Goal: Task Accomplishment & Management: Complete application form

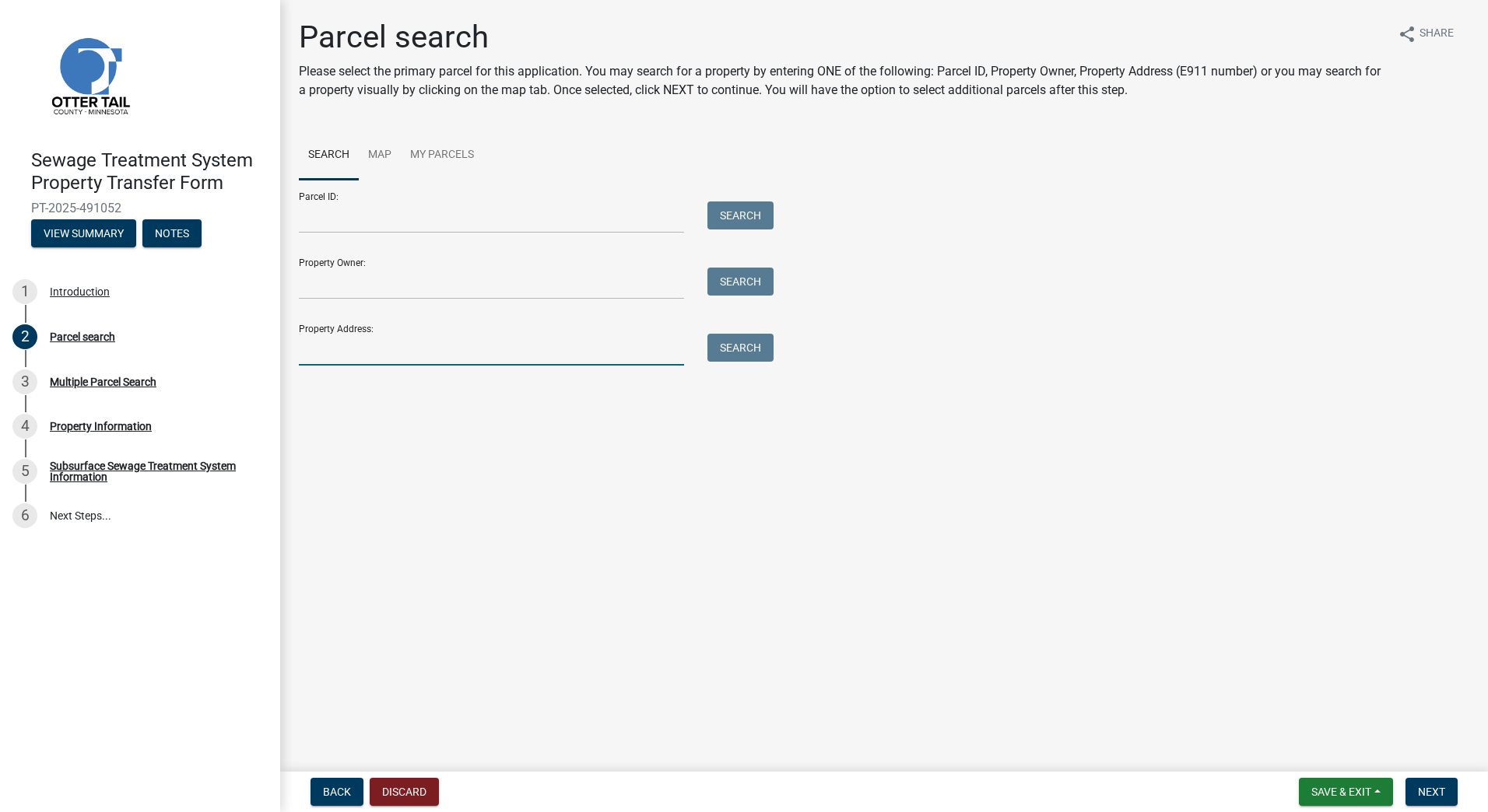
click at [427, 338] on input "Property Address:" at bounding box center [491, 349] width 385 height 32
type input "27532 565th ave deer creek"
click at [728, 349] on button "Search" at bounding box center [740, 348] width 66 height 28
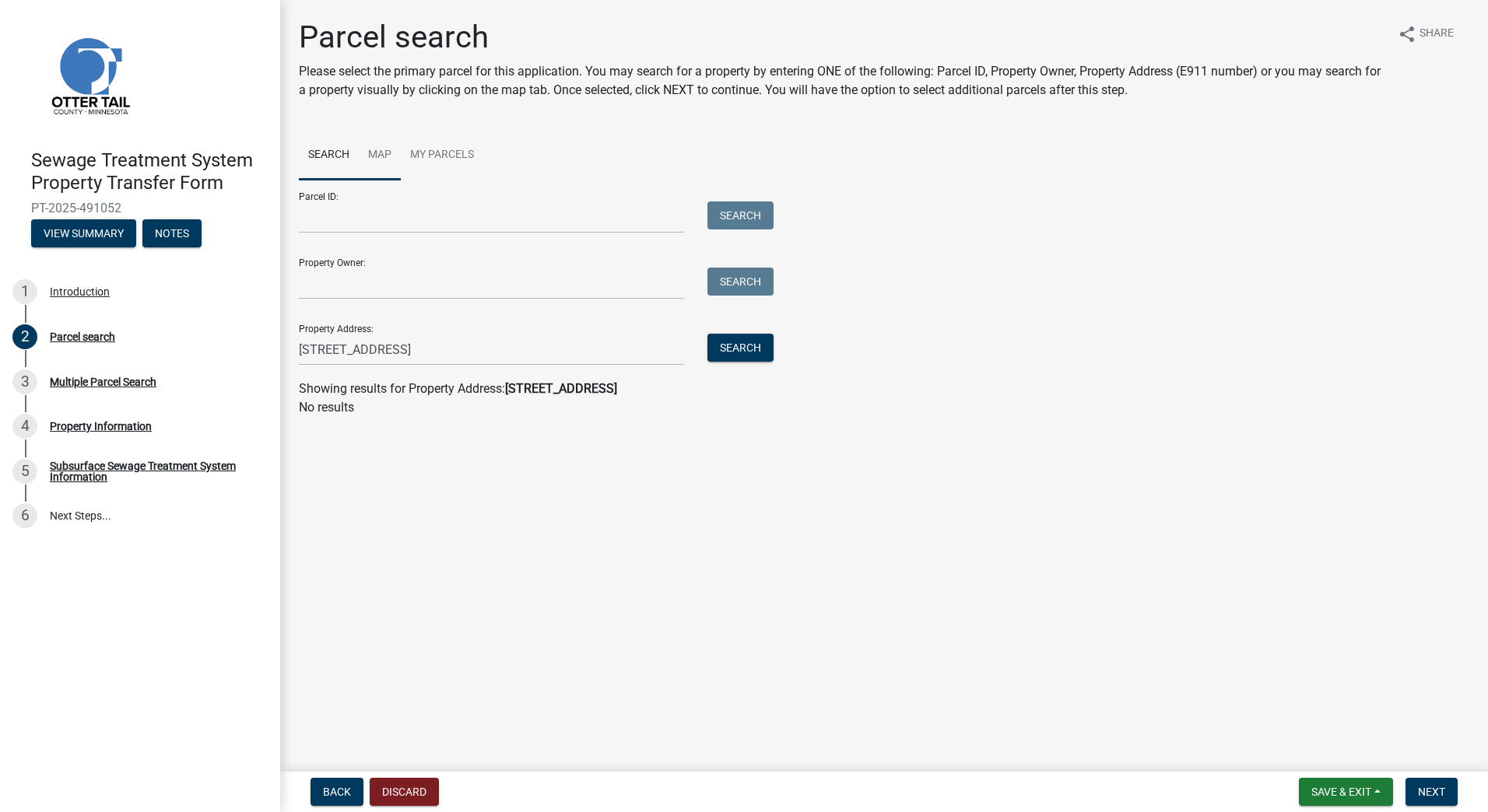
click at [380, 155] on link "Map" at bounding box center [379, 155] width 42 height 49
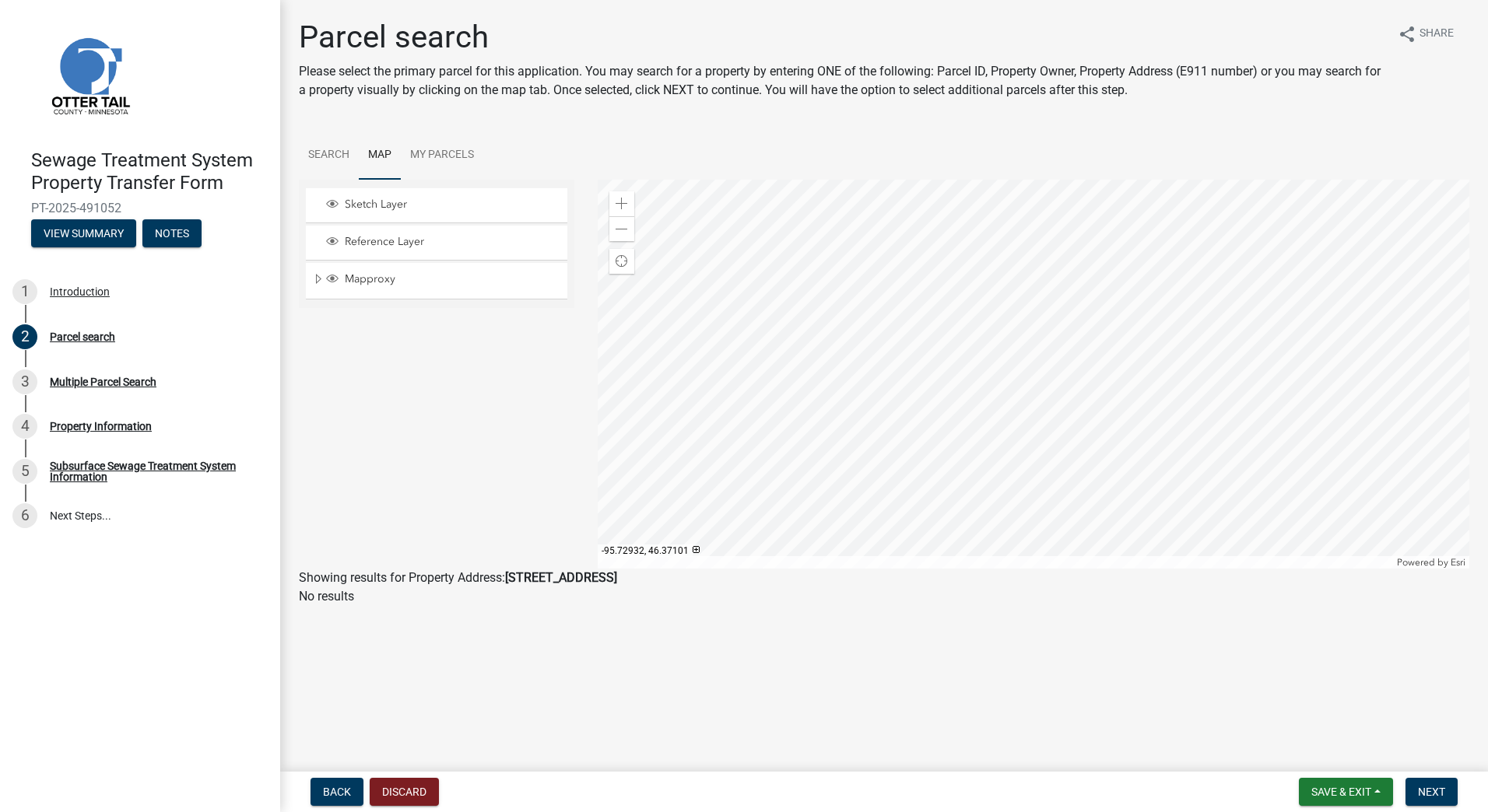
click at [961, 393] on div at bounding box center [1034, 374] width 872 height 389
click at [354, 280] on span "Mapproxy" at bounding box center [451, 280] width 221 height 14
click at [361, 203] on span "Sketch Layer" at bounding box center [451, 205] width 221 height 14
click at [431, 157] on link "My Parcels" at bounding box center [442, 155] width 82 height 49
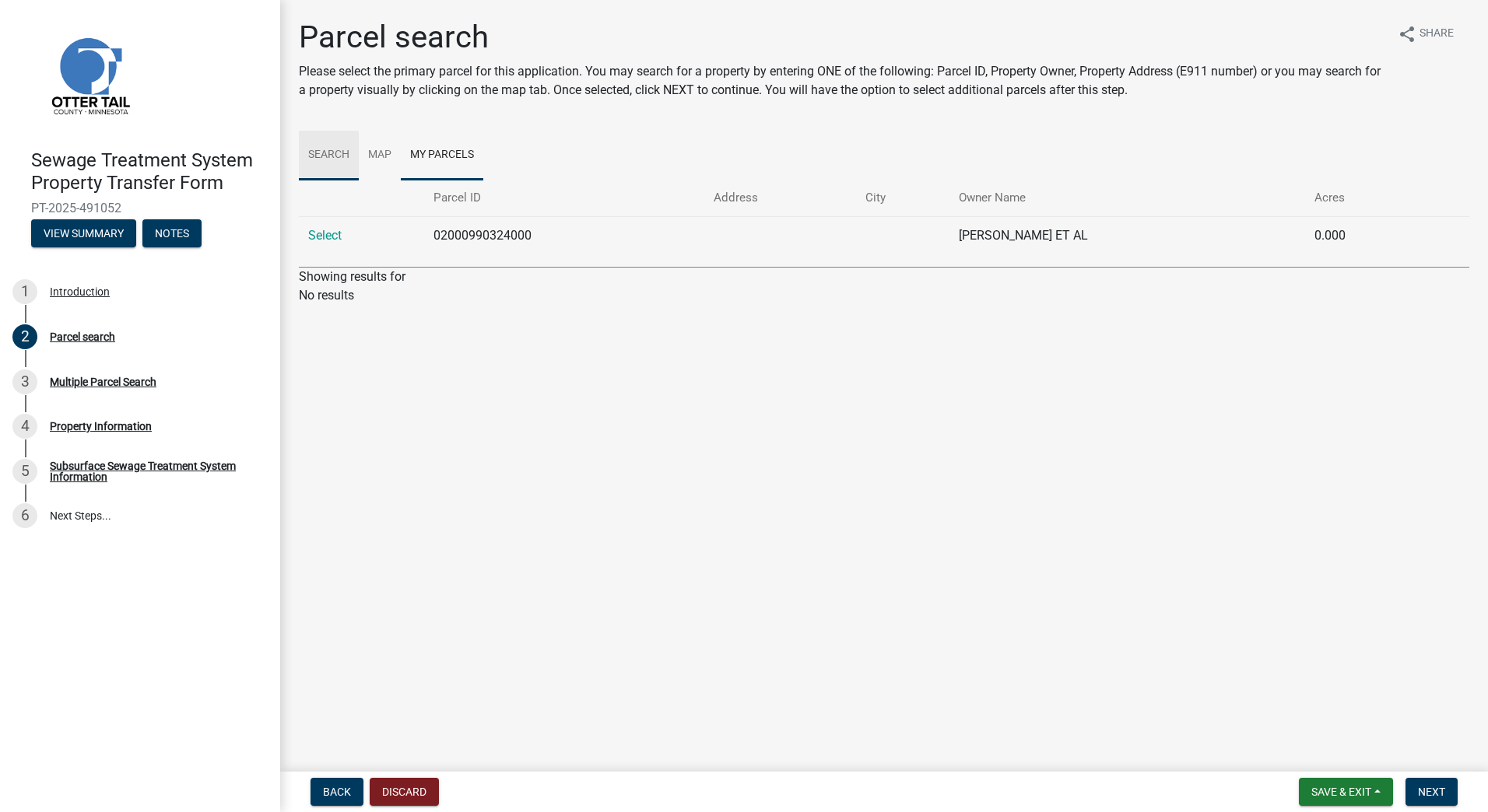
click at [342, 151] on link "Search" at bounding box center [328, 155] width 60 height 49
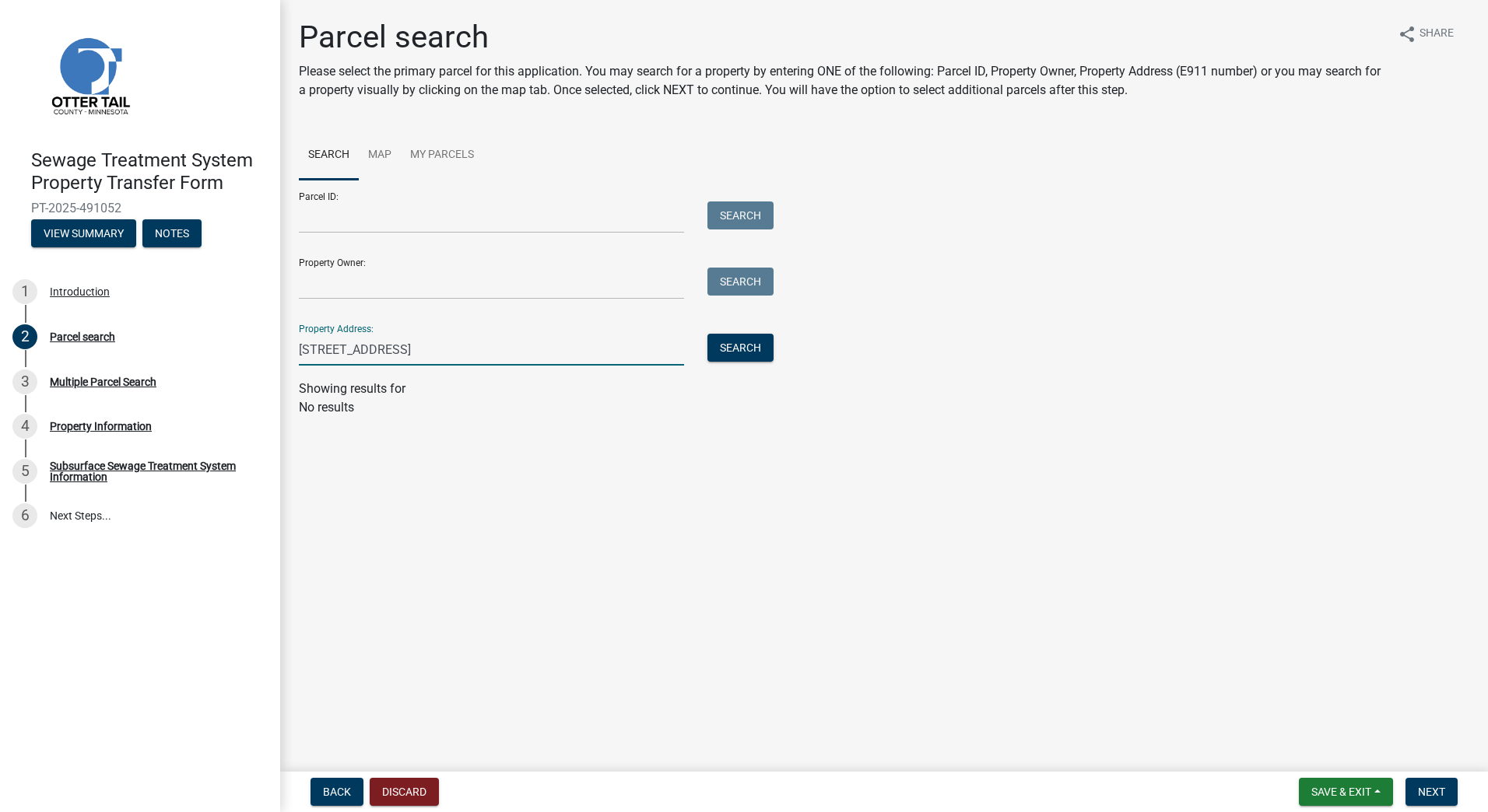
drag, startPoint x: 393, startPoint y: 346, endPoint x: 464, endPoint y: 347, distance: 71.0
click at [464, 348] on input "27532 565th ave deer creek" at bounding box center [491, 349] width 385 height 32
type input "27532 565th ave"
click at [719, 352] on button "Search" at bounding box center [740, 348] width 66 height 28
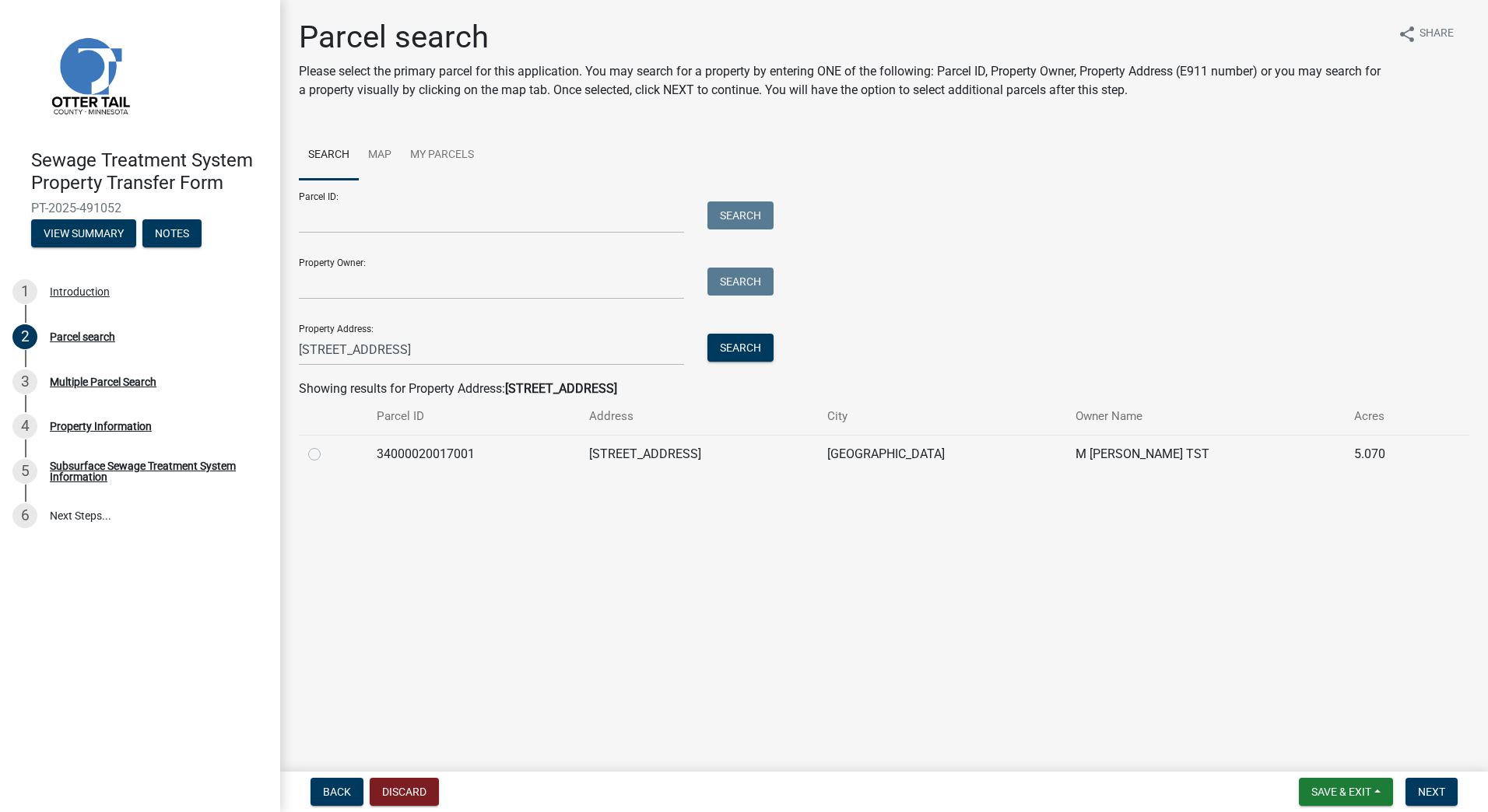
click at [327, 445] on label at bounding box center [327, 445] width 0 height 0
click at [327, 455] on input "radio" at bounding box center [332, 450] width 10 height 10
radio input "true"
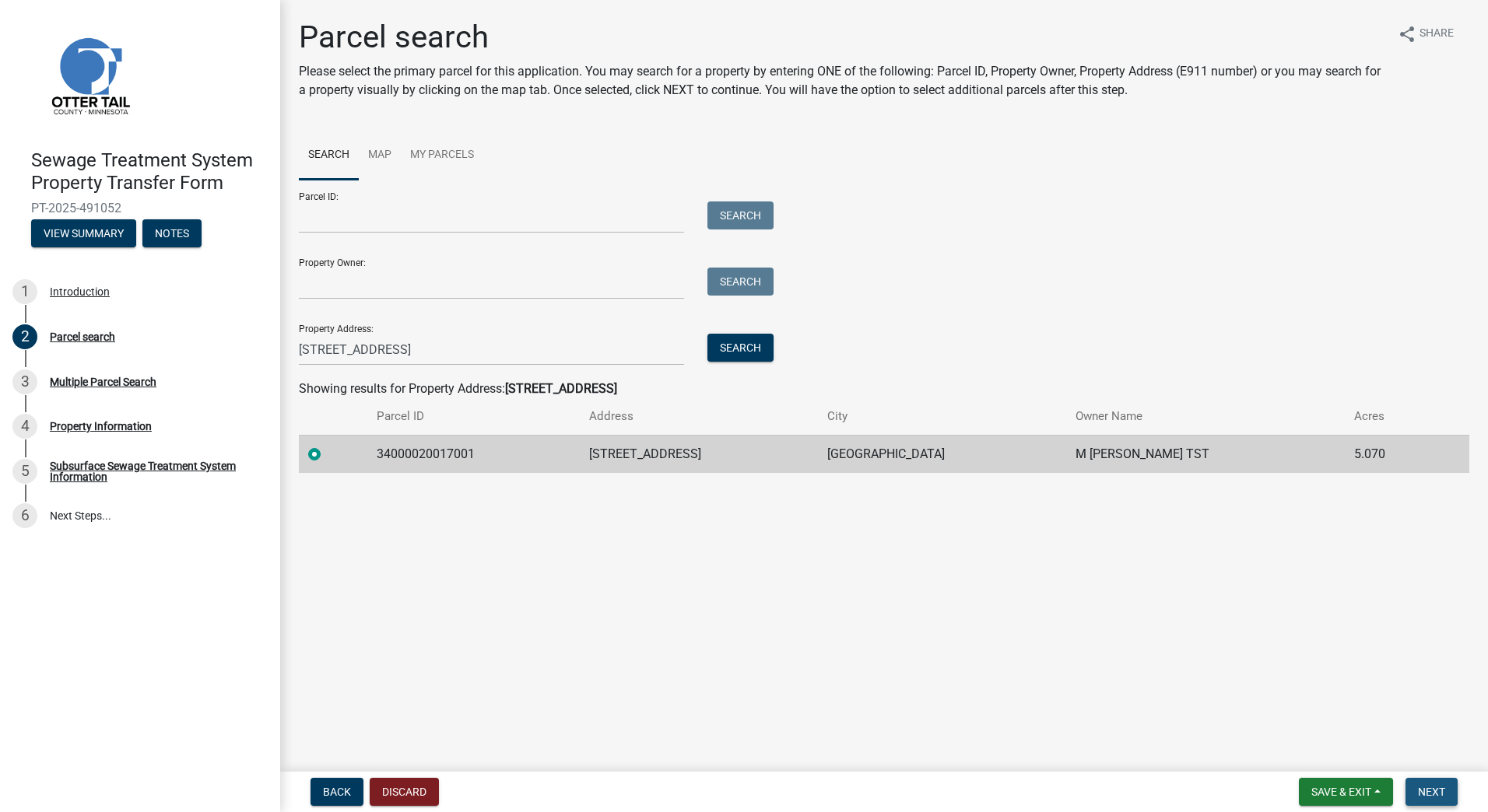
click at [1420, 793] on span "Next" at bounding box center [1431, 792] width 27 height 13
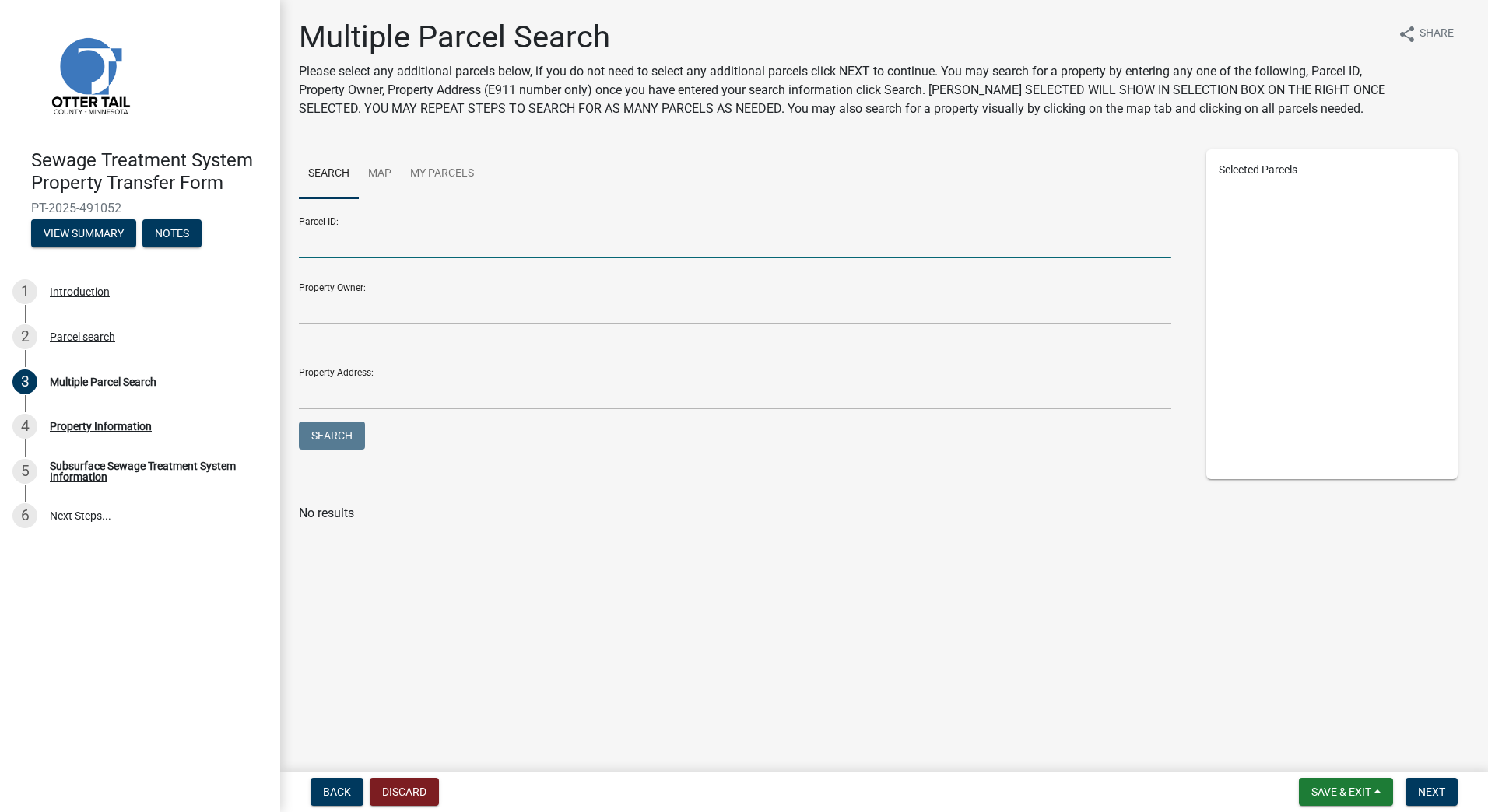
click at [383, 245] on input "Parcel ID:" at bounding box center [735, 242] width 872 height 32
type input "34000020017000"
click at [299, 422] on button "Search" at bounding box center [332, 436] width 66 height 28
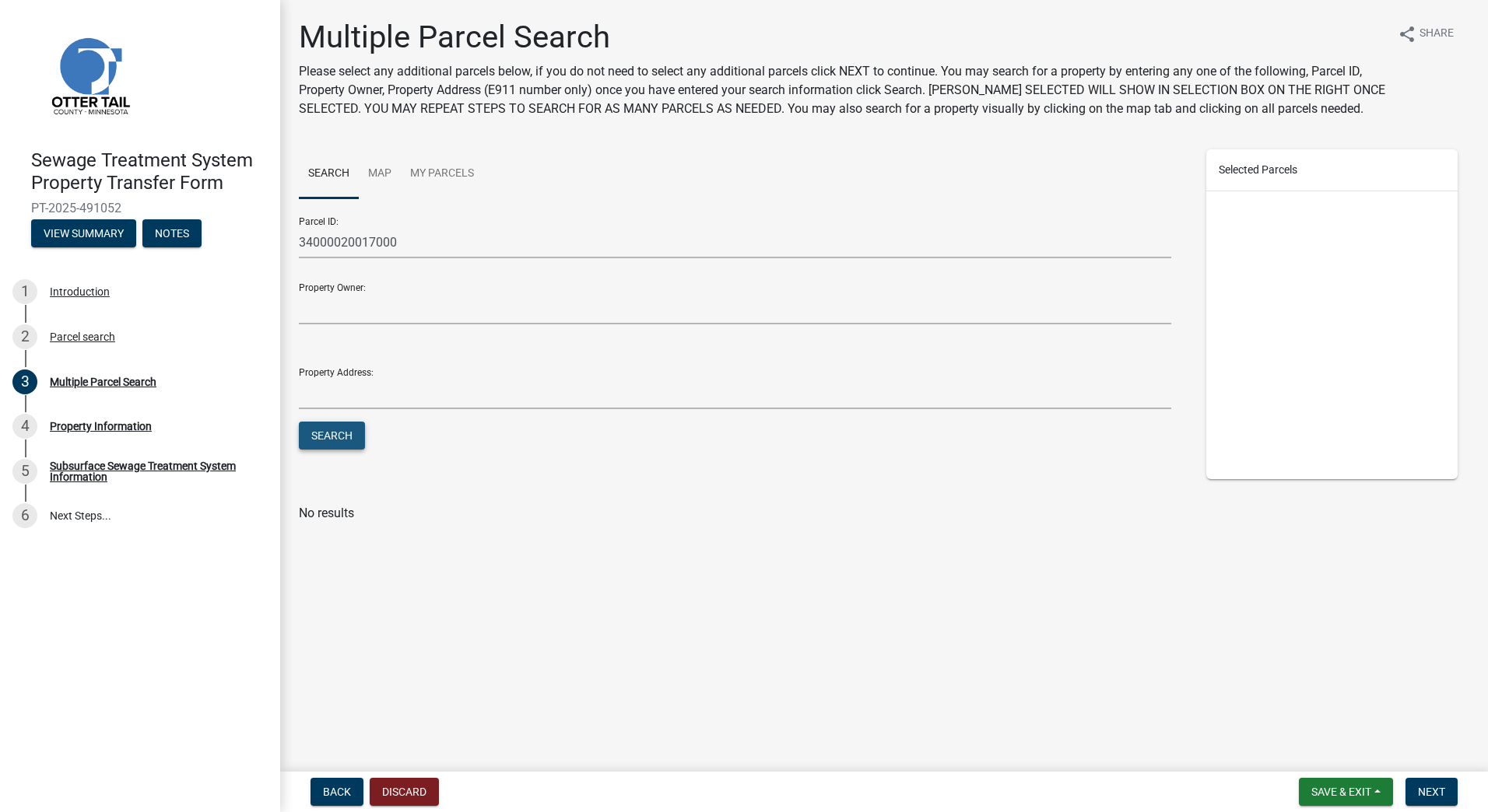
click at [351, 431] on button "Search" at bounding box center [332, 436] width 66 height 28
click at [331, 433] on button "Search" at bounding box center [332, 436] width 66 height 28
click at [341, 437] on button "Search" at bounding box center [332, 436] width 66 height 28
click at [1424, 797] on span "Next" at bounding box center [1431, 792] width 27 height 13
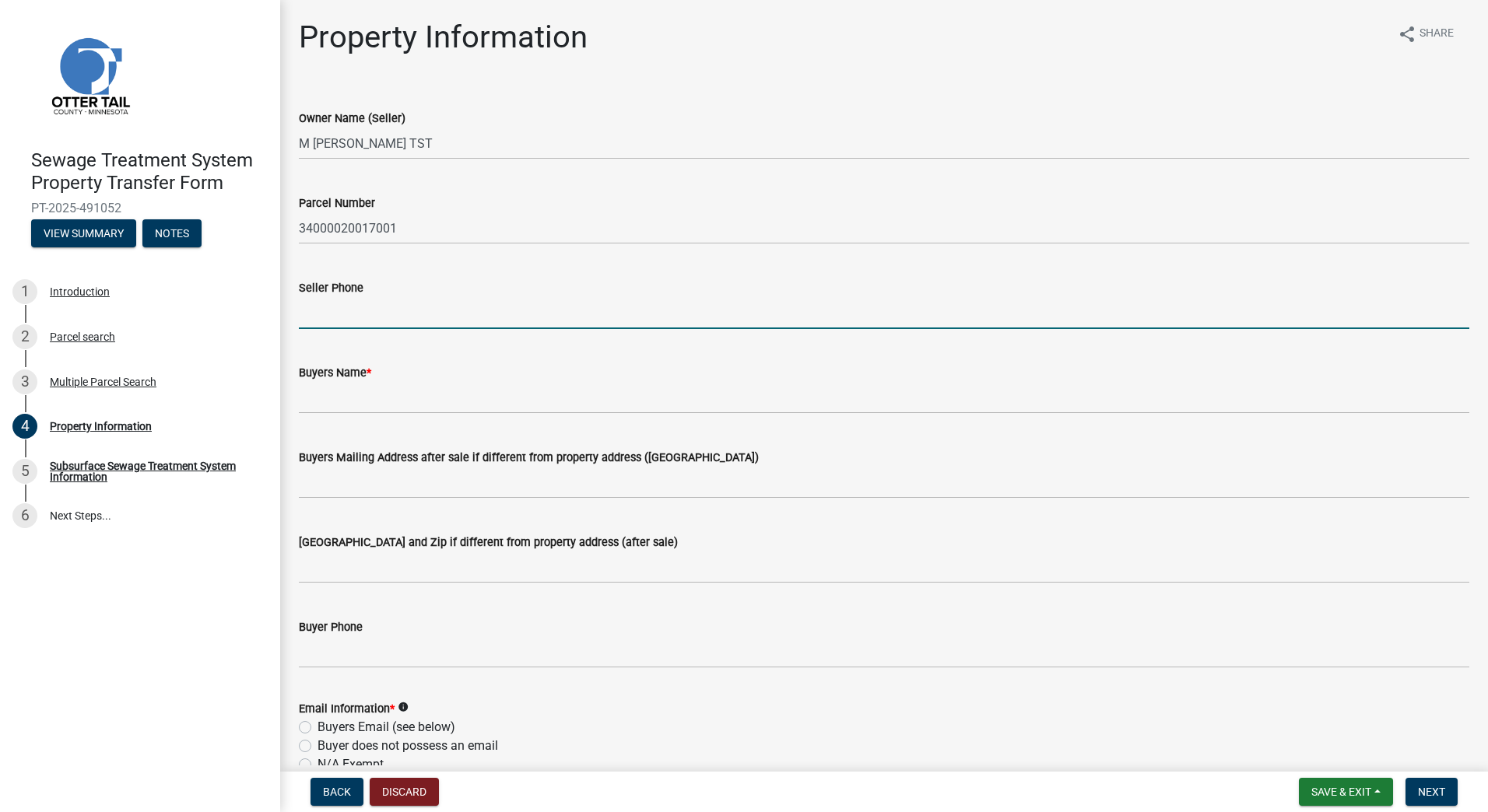
click at [431, 318] on input "Seller Phone" at bounding box center [884, 313] width 1171 height 32
type input "5078301779"
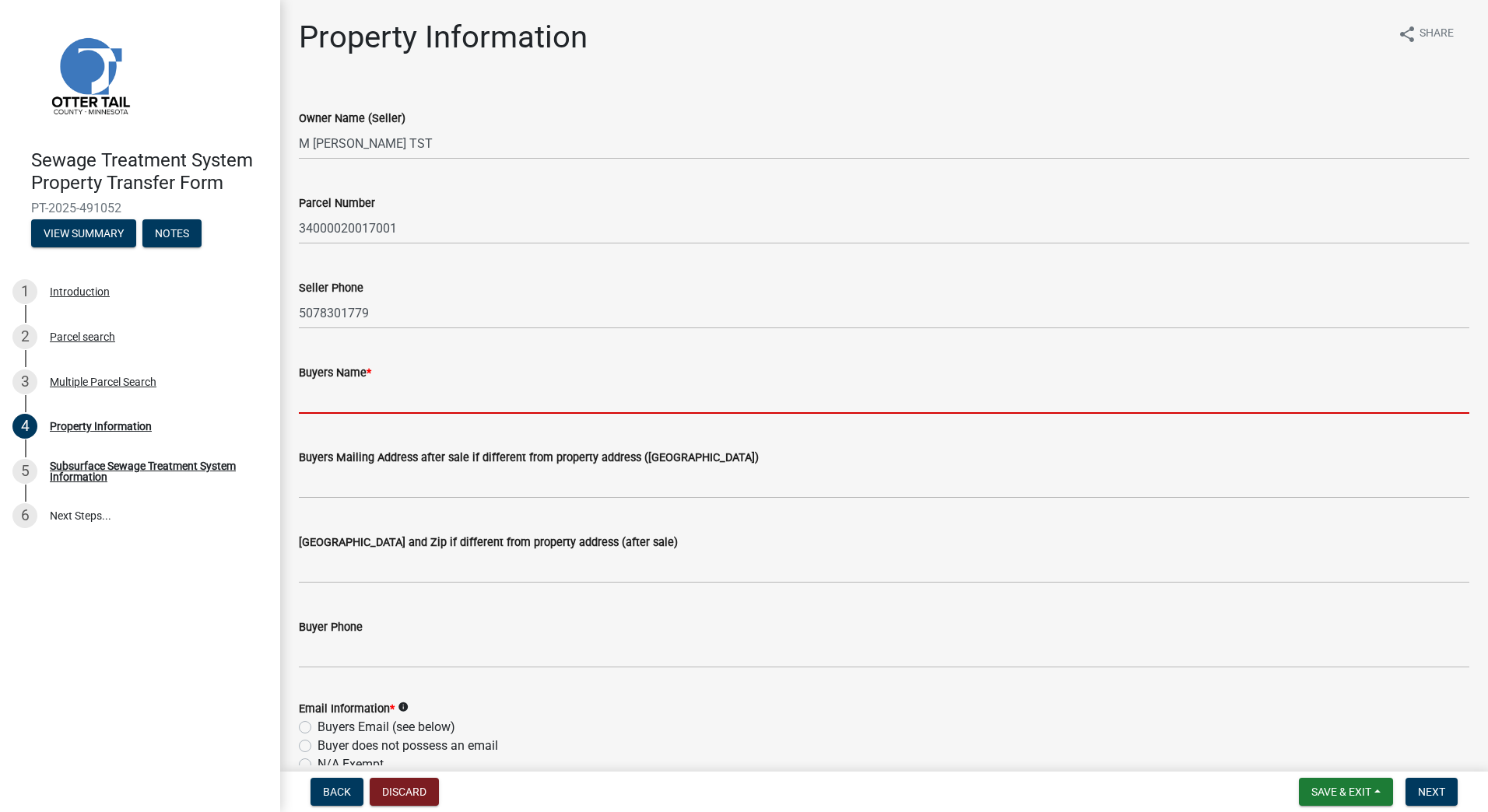
click at [401, 392] on input "Buyers Name *" at bounding box center [884, 397] width 1171 height 32
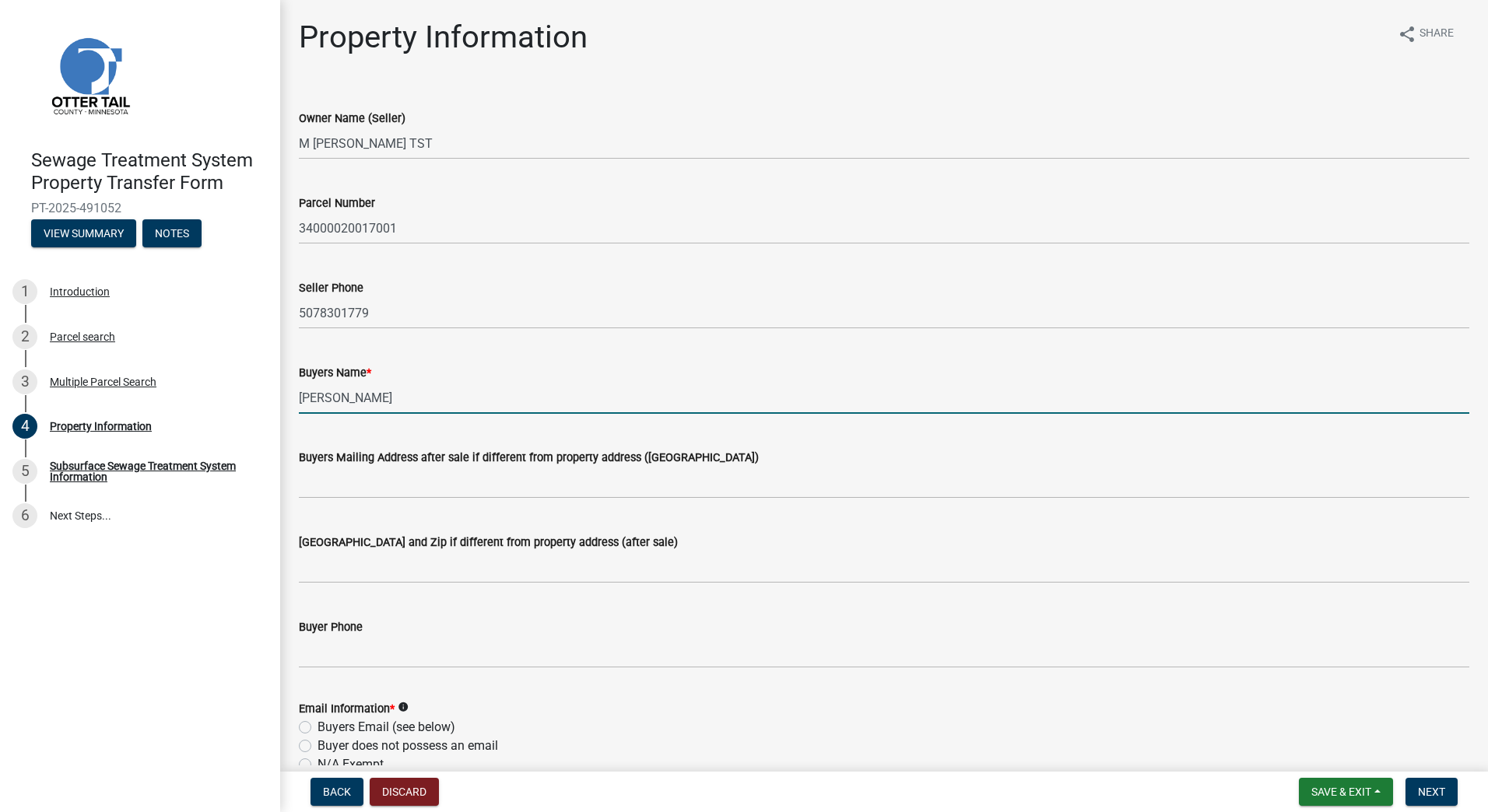
type input "Heather Stevens"
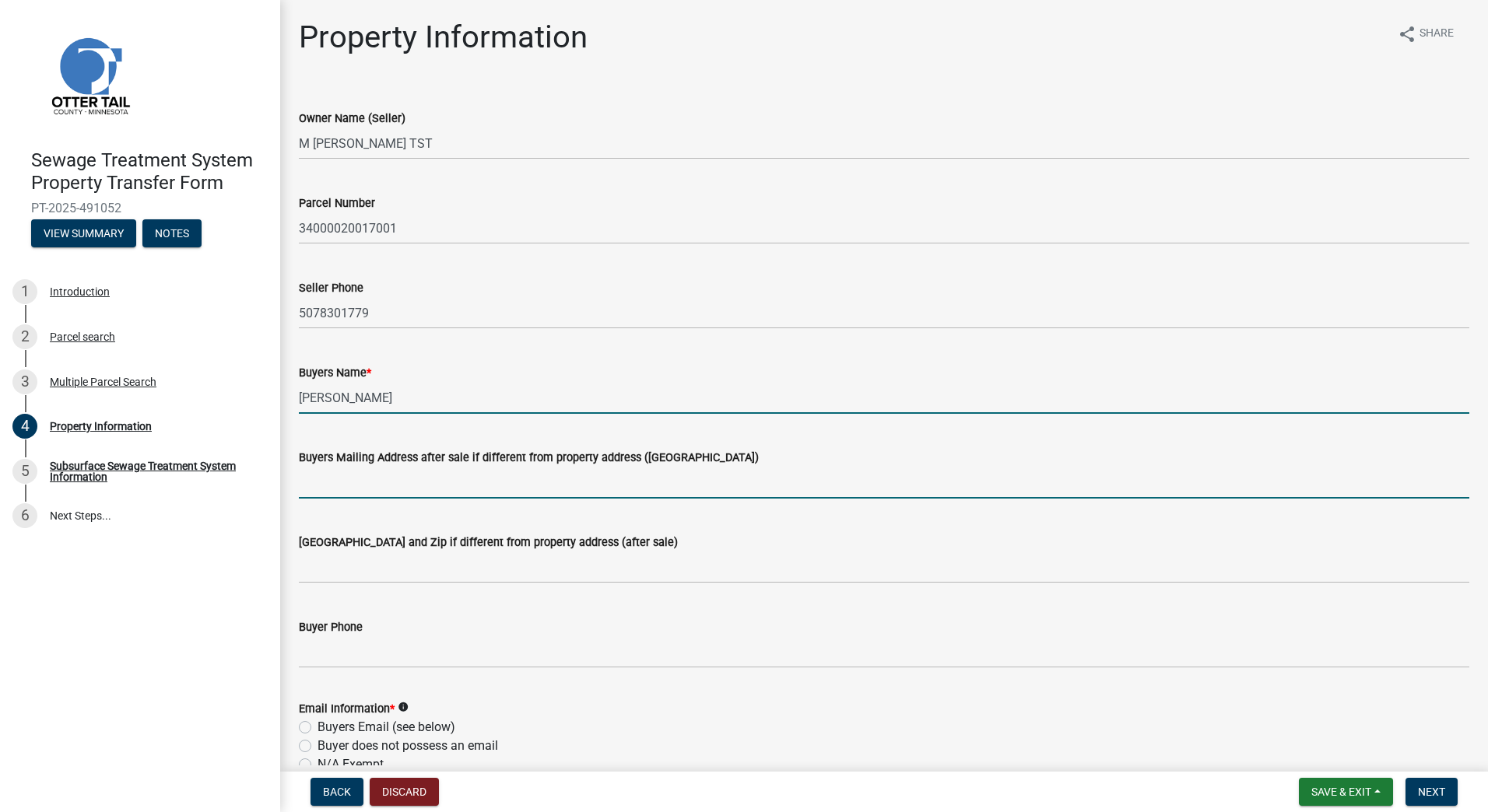
click at [354, 484] on input "Buyers Mailing Address after sale if different from property address (E911 numb…" at bounding box center [884, 482] width 1171 height 32
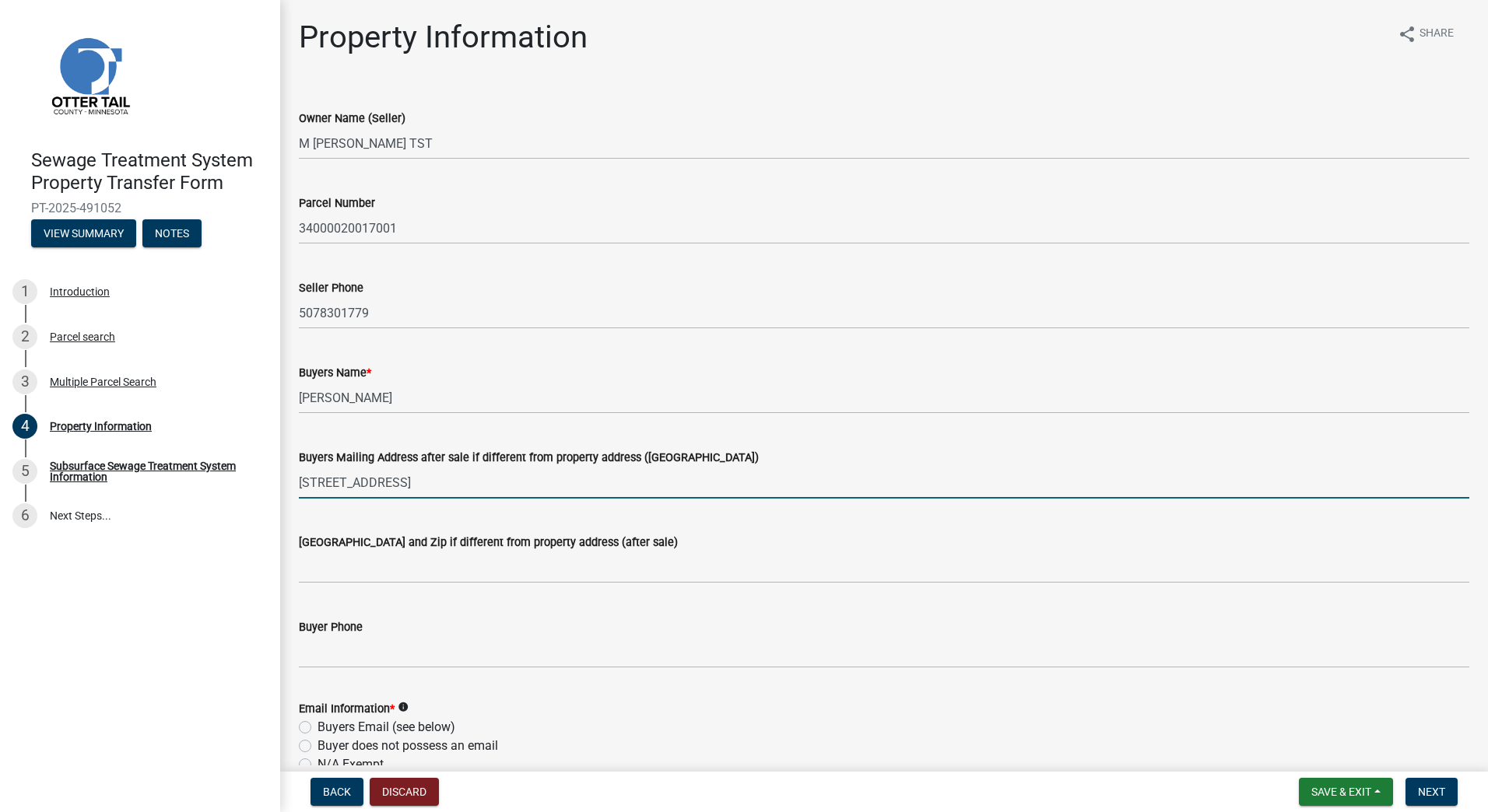
type input "27532 565th Ave"
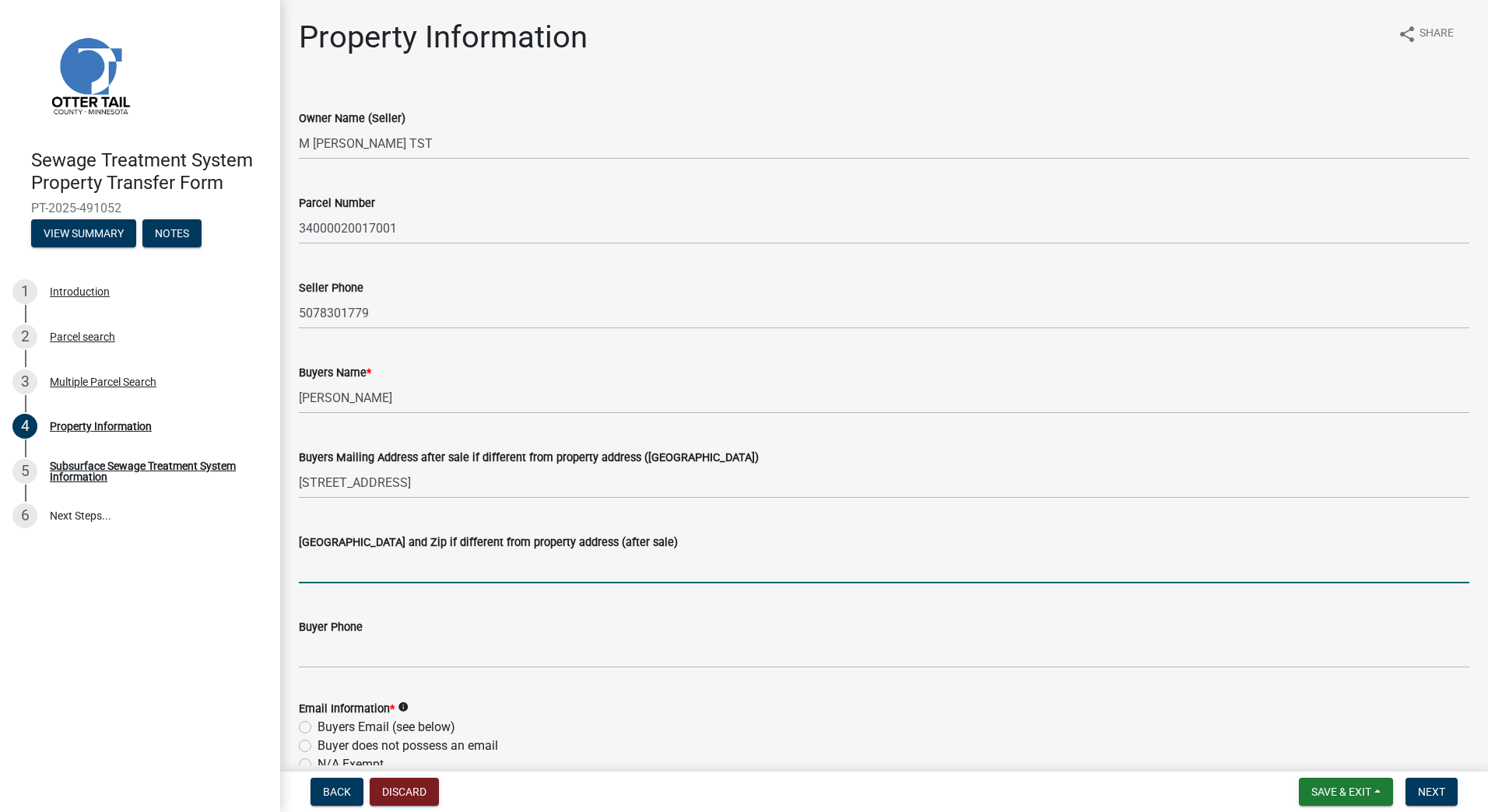
click at [337, 564] on input "Buyers City State and Zip if different from property address (after sale)" at bounding box center [884, 567] width 1171 height 32
type input "Deer Creek Mn 56527"
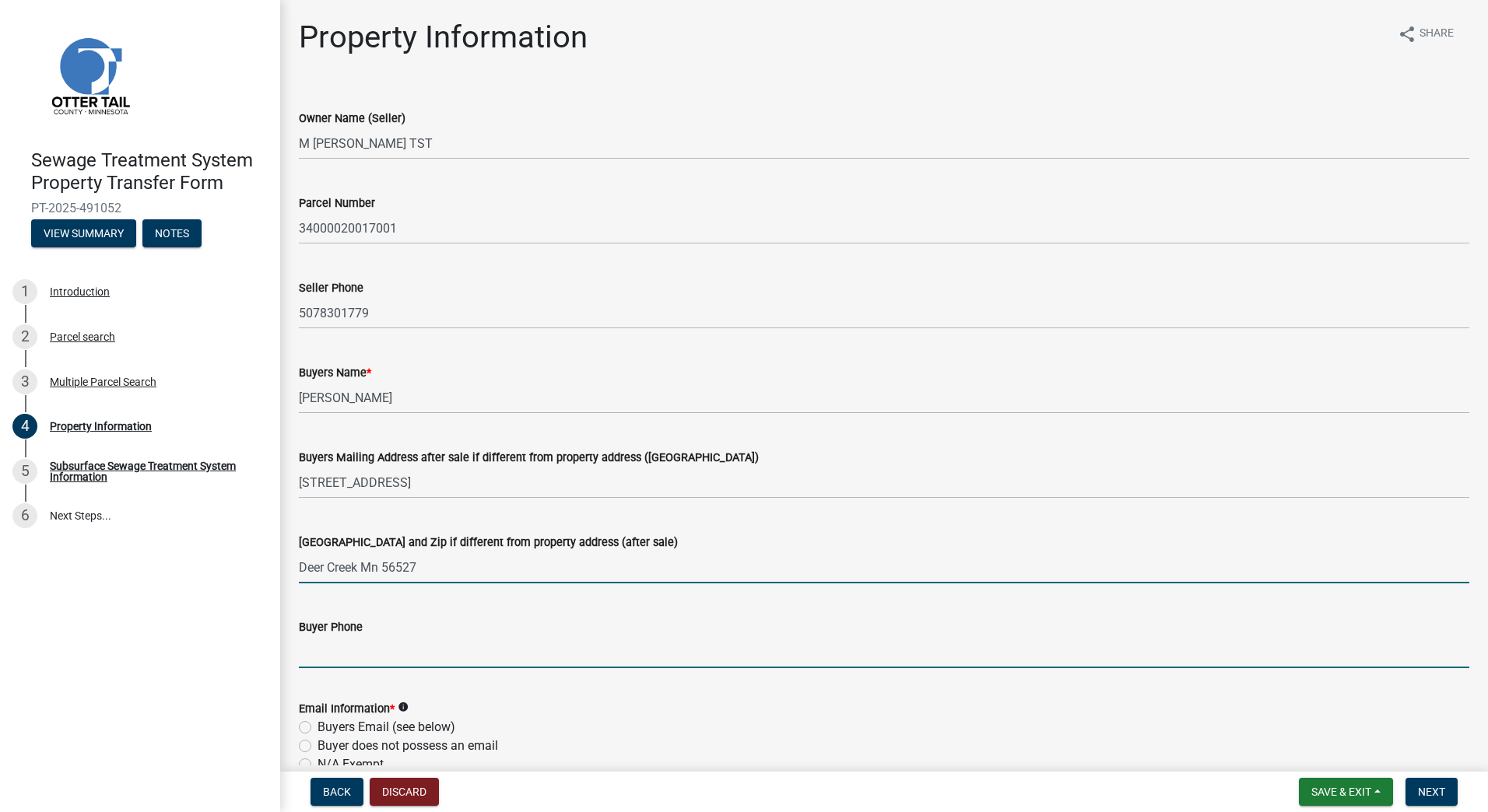
click at [398, 640] on input "Buyer Phone" at bounding box center [884, 652] width 1171 height 32
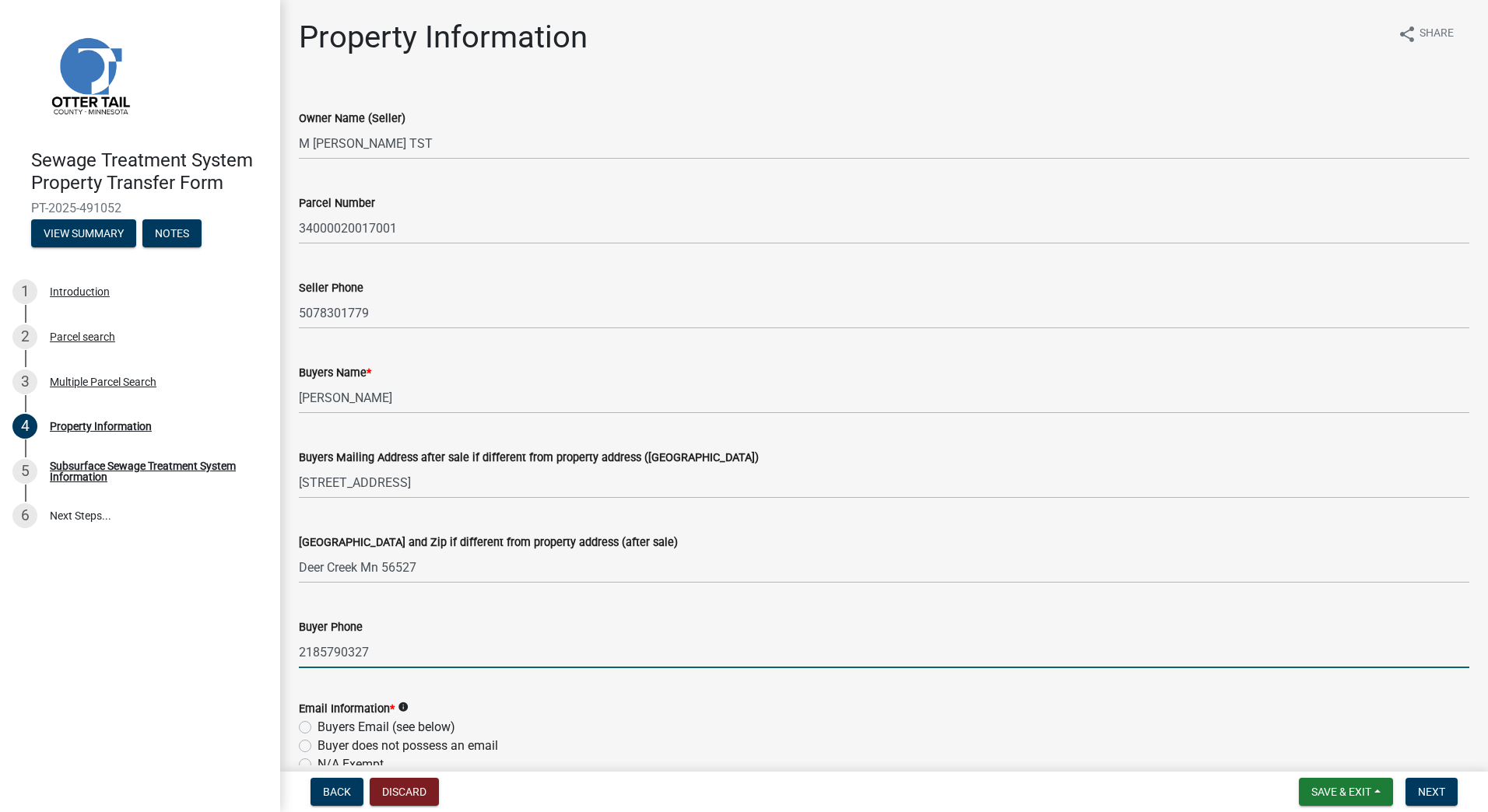
type input "2185790327"
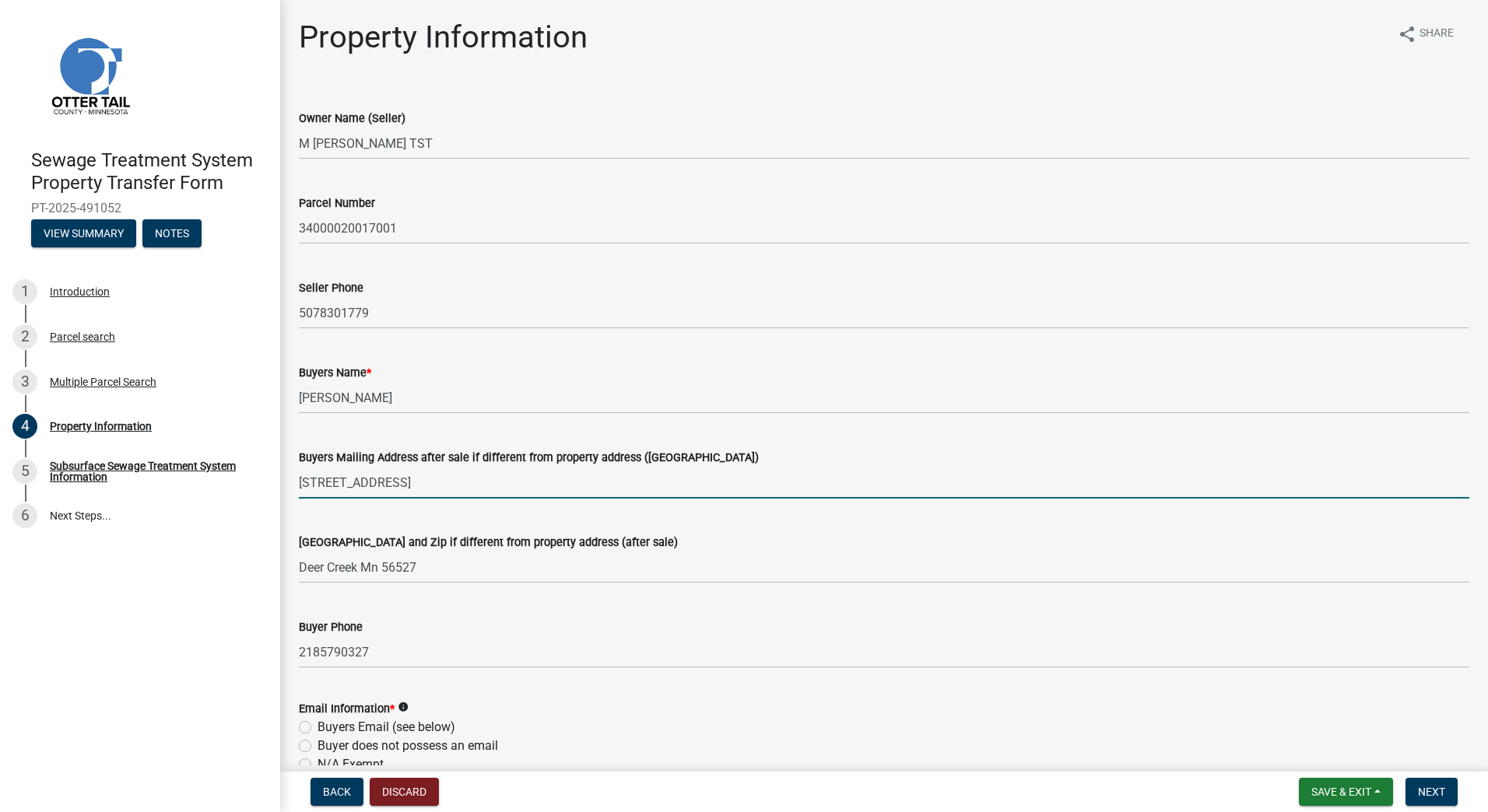
drag, startPoint x: 619, startPoint y: 492, endPoint x: 746, endPoint y: 440, distance: 137.2
click at [746, 440] on div "Buyers Mailing Address after sale if different from property address (E911 numb…" at bounding box center [884, 463] width 1171 height 72
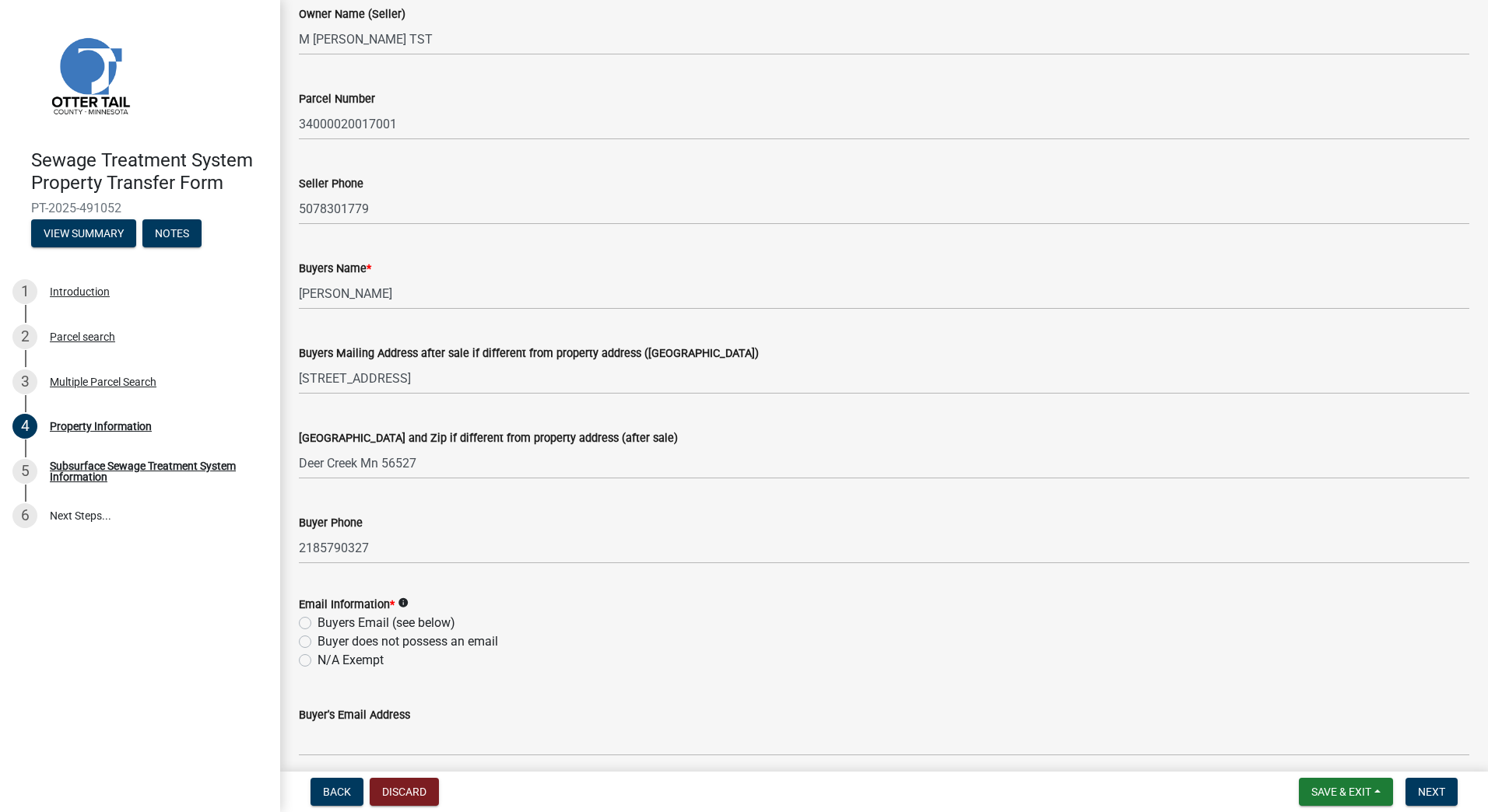
scroll to position [311, 0]
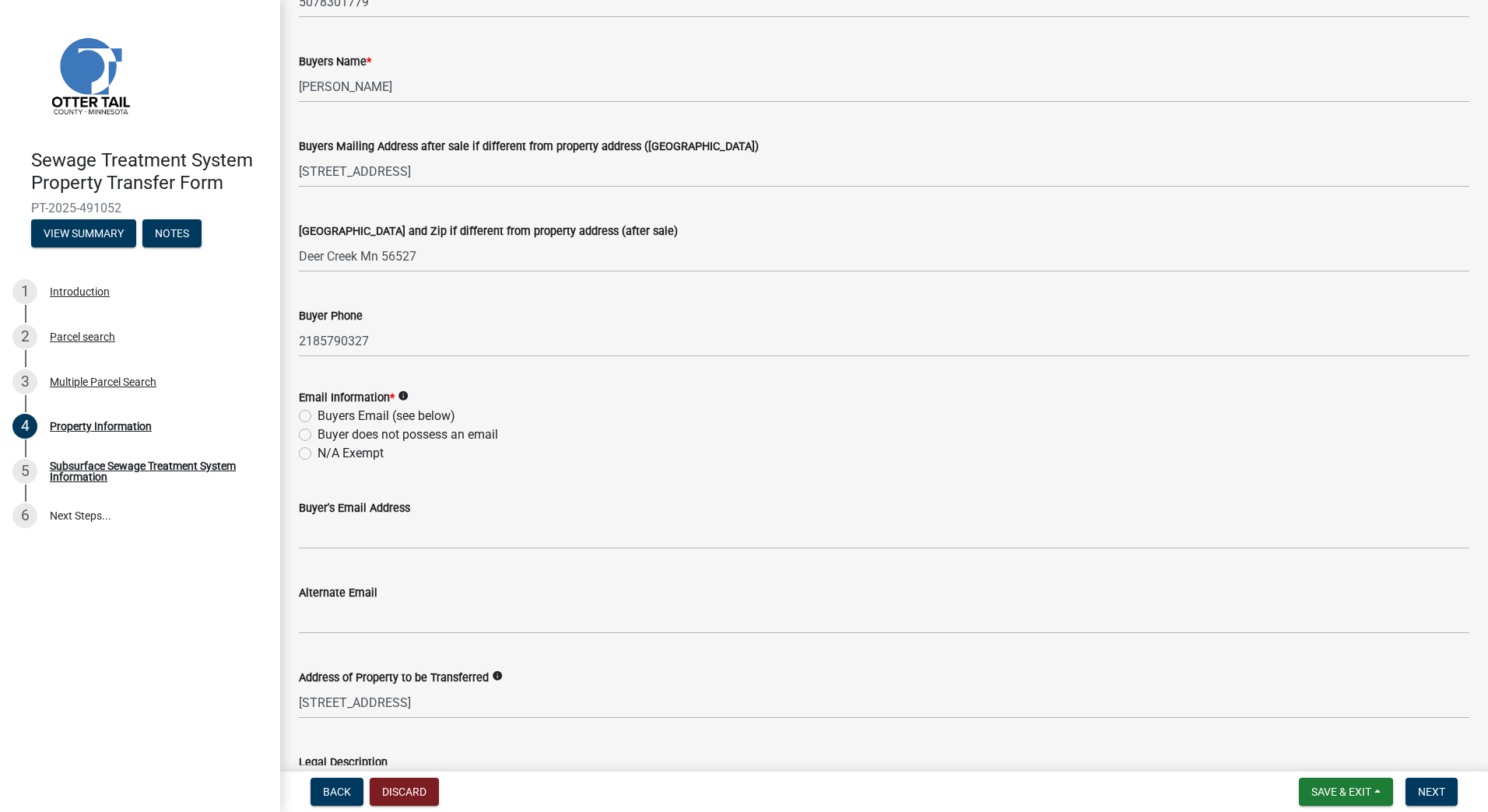
click at [317, 411] on label "Buyers Email (see below)" at bounding box center [386, 416] width 137 height 19
click at [317, 411] on input "Buyers Email (see below)" at bounding box center [322, 411] width 10 height 10
radio input "true"
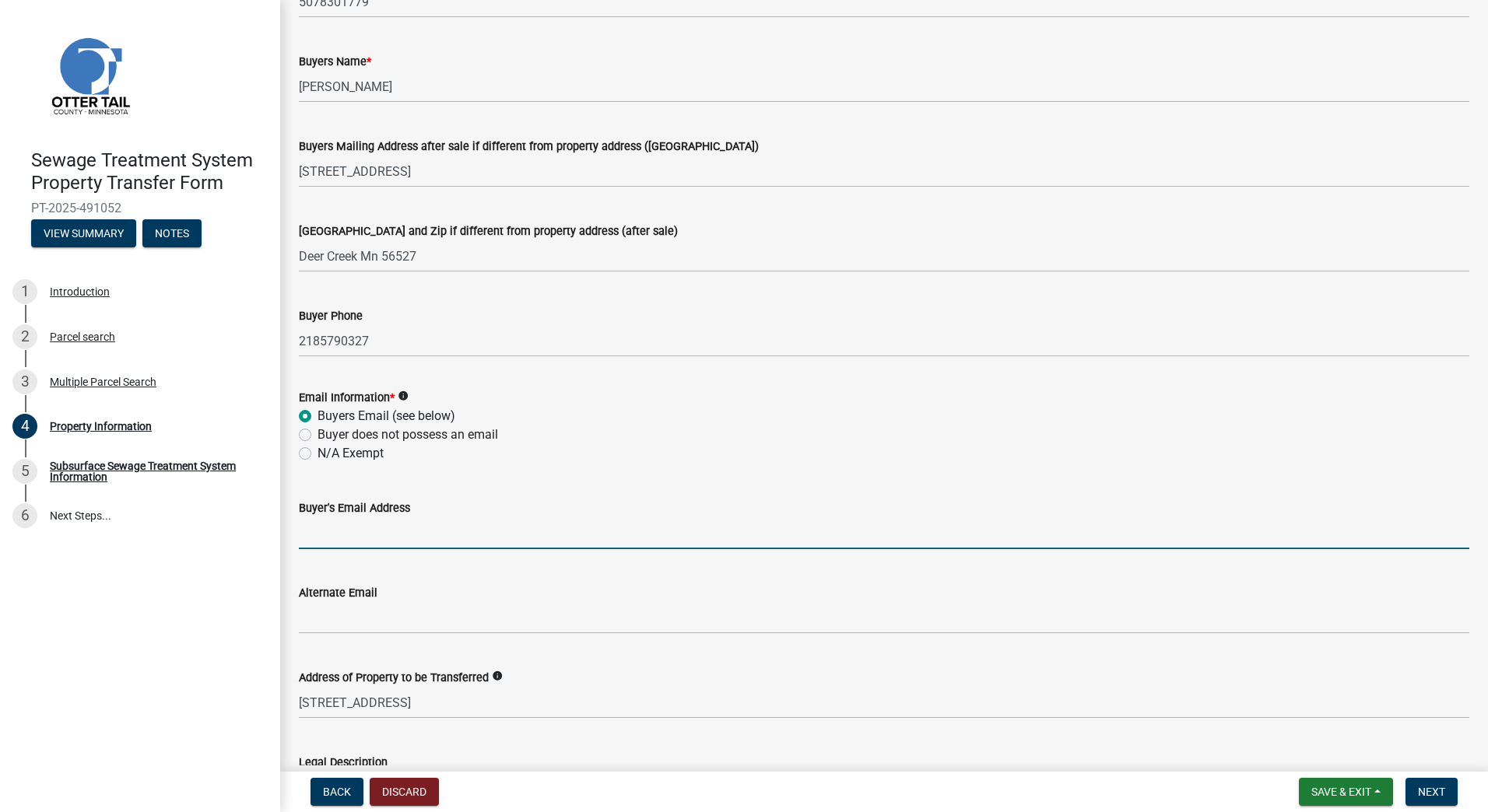
click at [336, 533] on input "Buyer's Email Address" at bounding box center [884, 533] width 1171 height 32
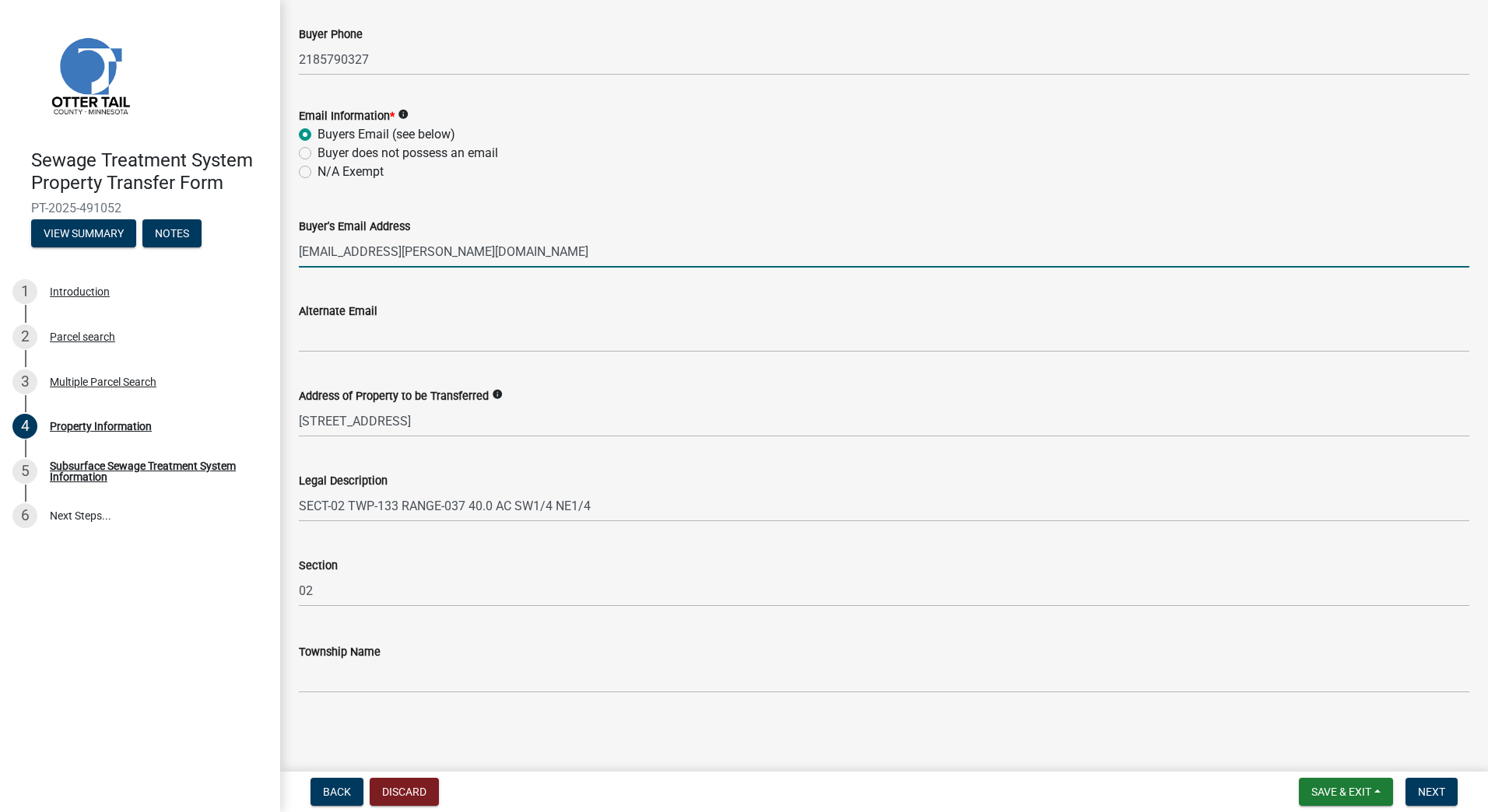
scroll to position [594, 0]
type input "hlstevens@arvig.net"
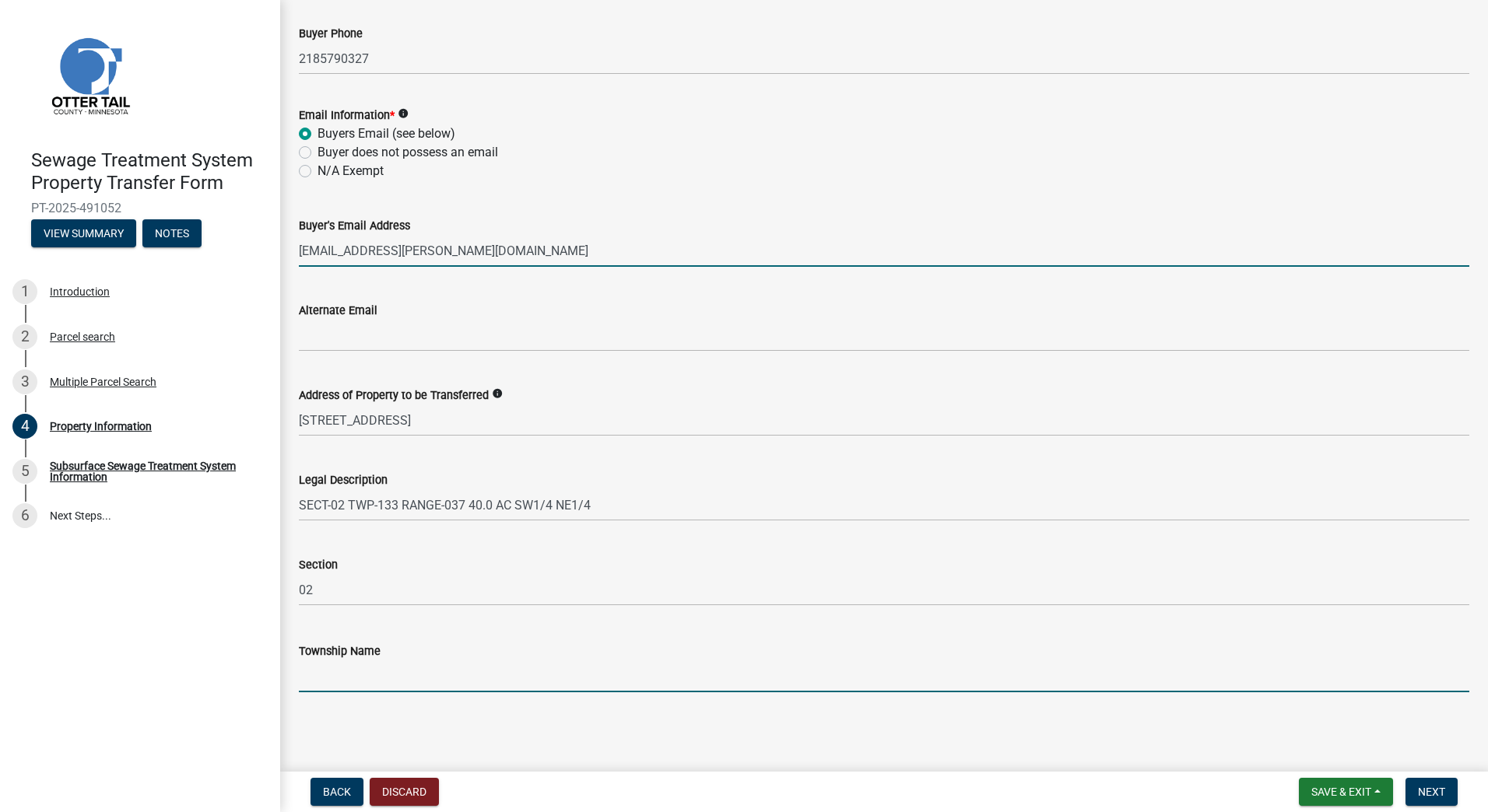
click at [372, 672] on input "Township Name" at bounding box center [884, 676] width 1171 height 32
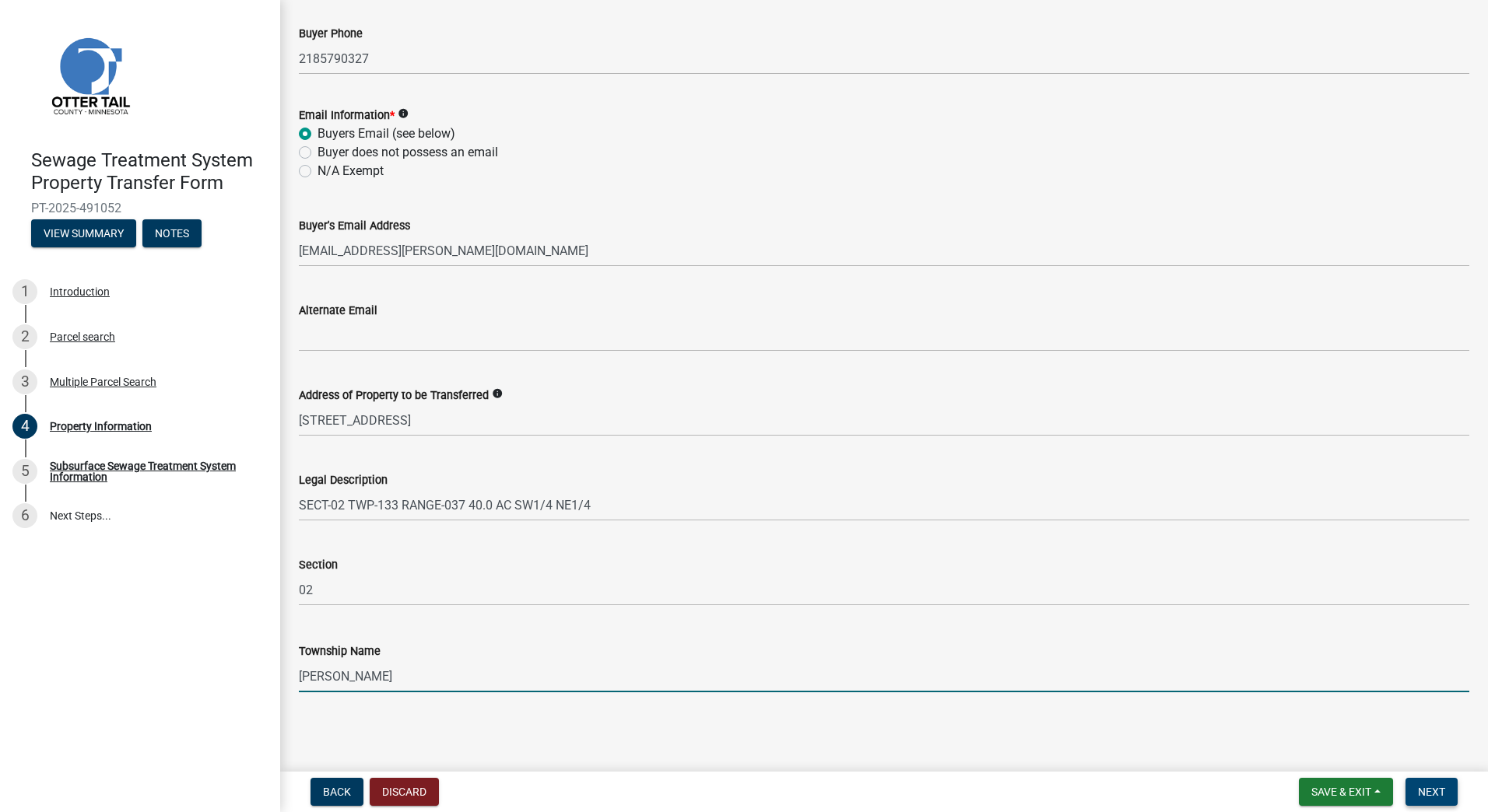
type input "inman"
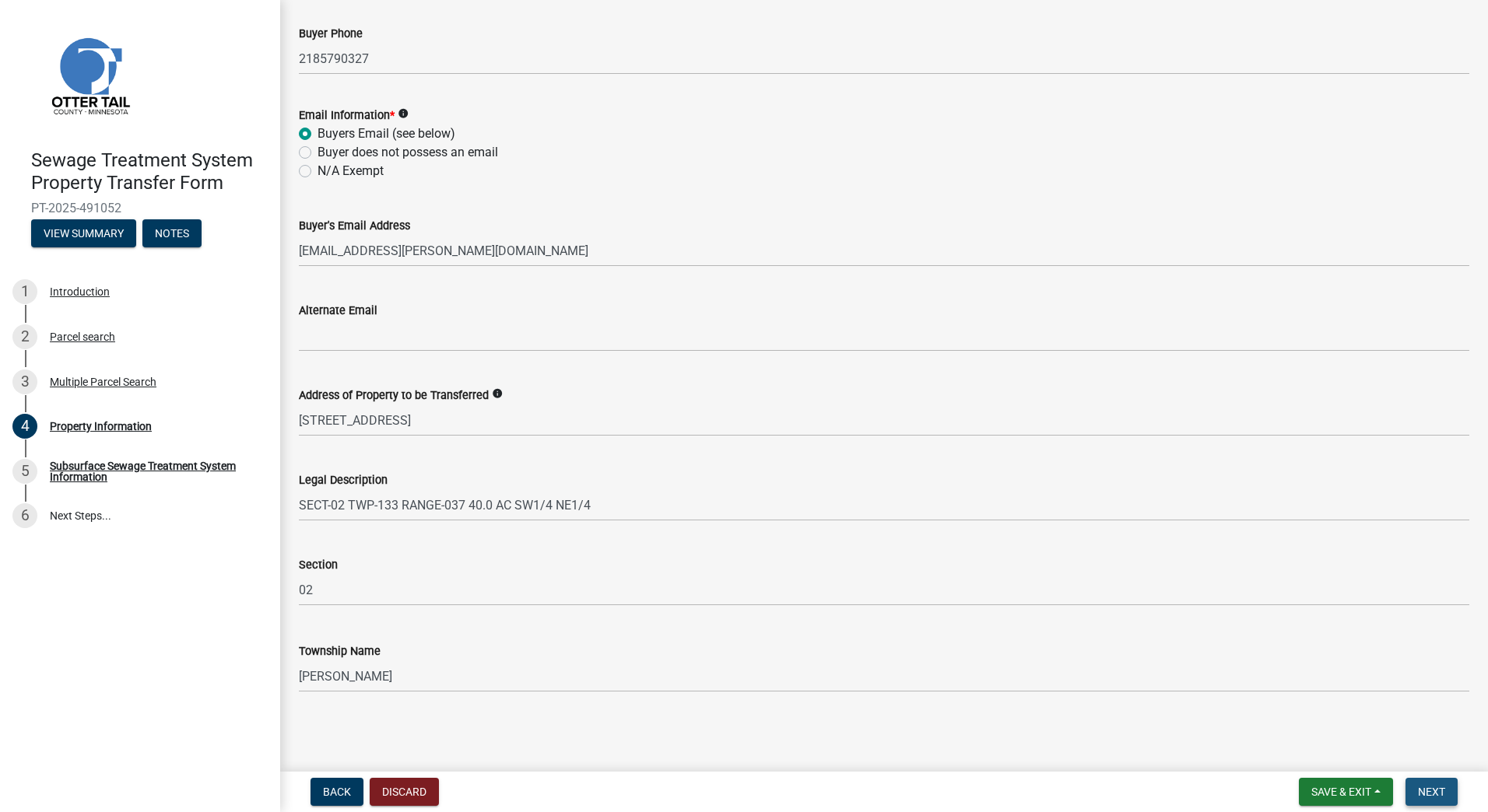
click at [1417, 783] on button "Next" at bounding box center [1431, 792] width 52 height 28
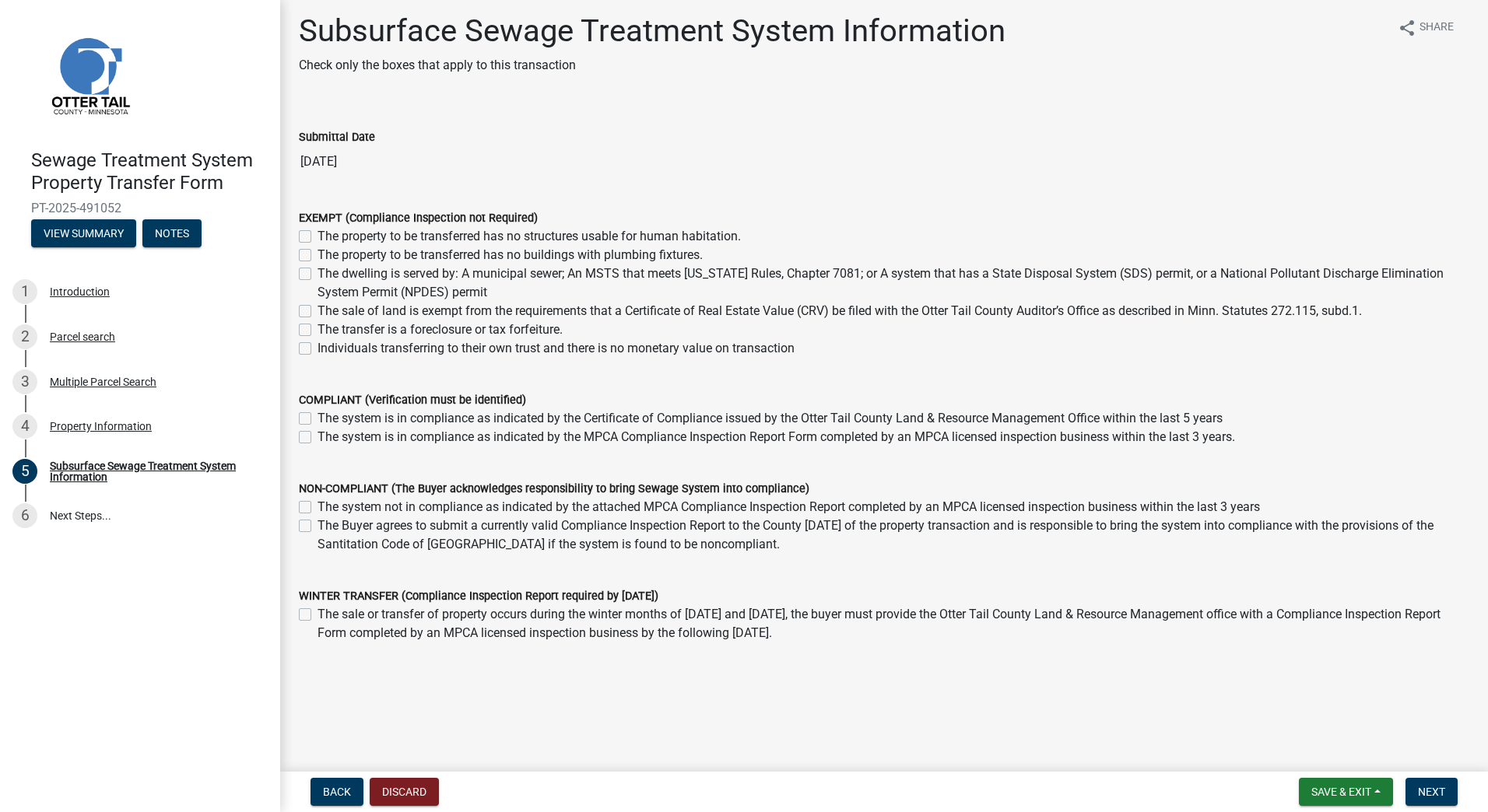
scroll to position [8, 0]
click at [317, 503] on label "The system not in compliance as indicated by the attached MPCA Compliance Inspe…" at bounding box center [788, 506] width 942 height 19
click at [317, 503] on input "The system not in compliance as indicated by the attached MPCA Compliance Inspe…" at bounding box center [322, 501] width 10 height 10
checkbox input "true"
checkbox input "false"
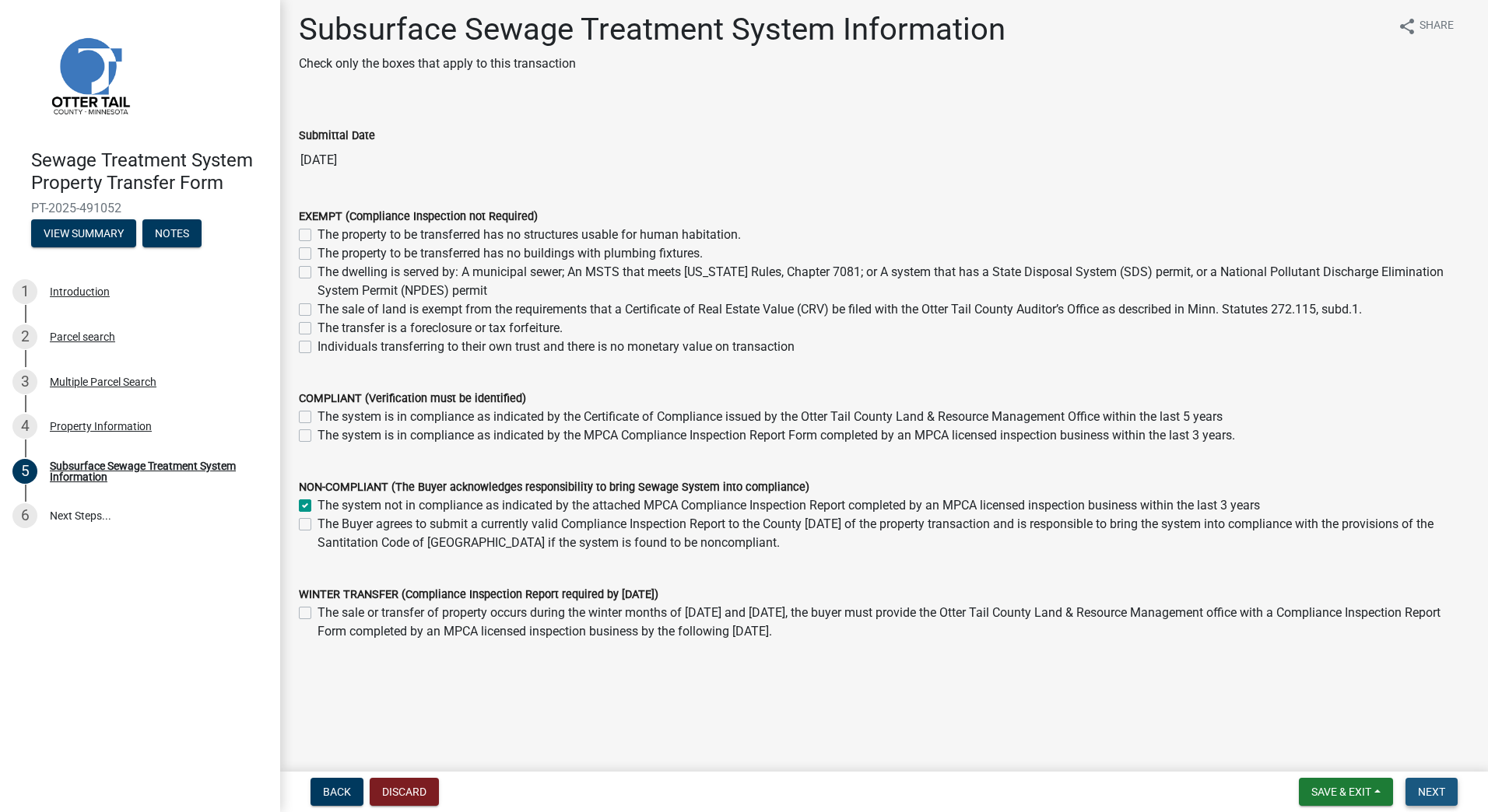
click at [1413, 794] on button "Next" at bounding box center [1431, 792] width 52 height 28
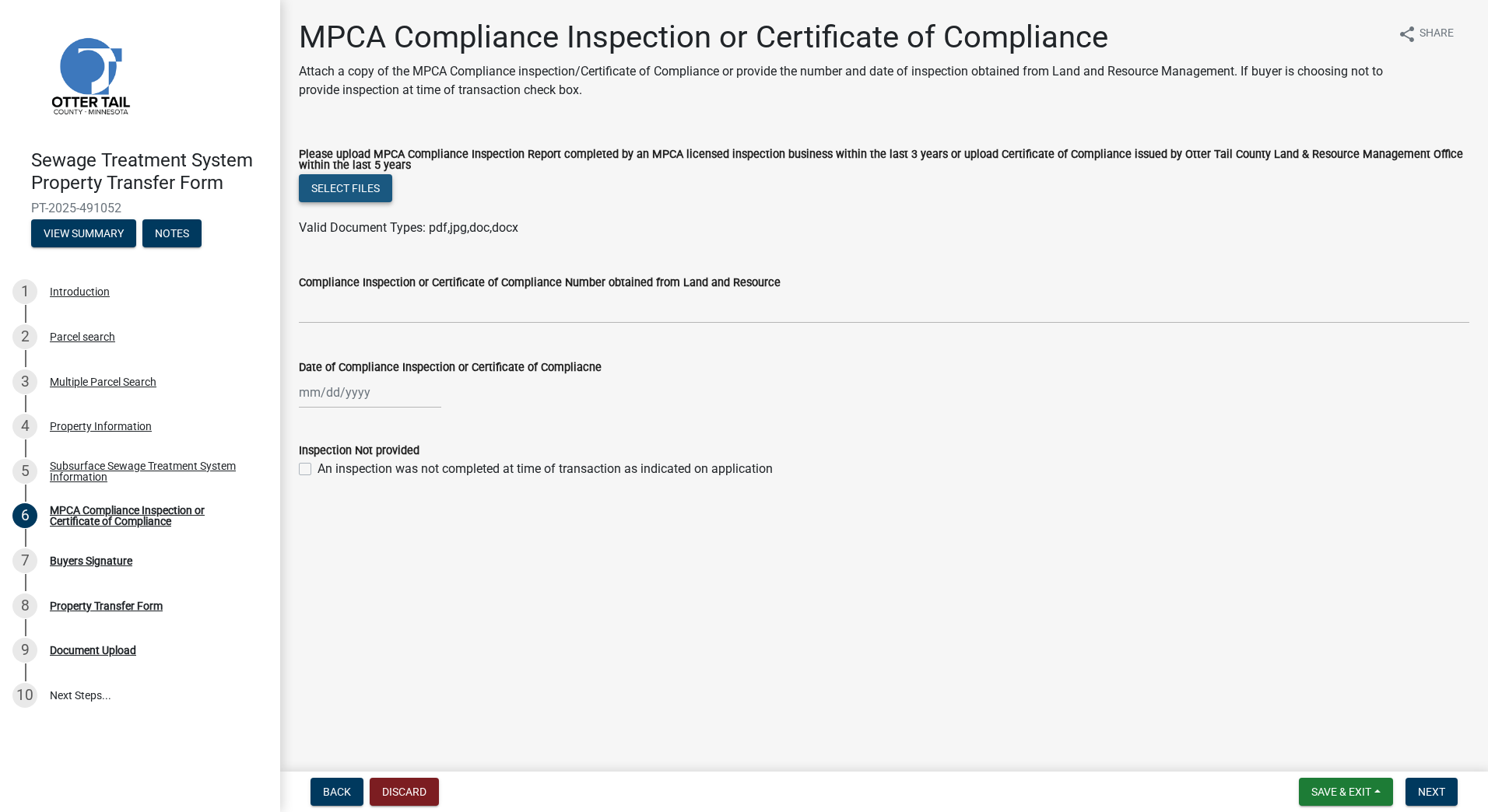
click at [365, 192] on button "Select files" at bounding box center [345, 188] width 93 height 28
click at [1436, 789] on span "Next" at bounding box center [1431, 792] width 27 height 13
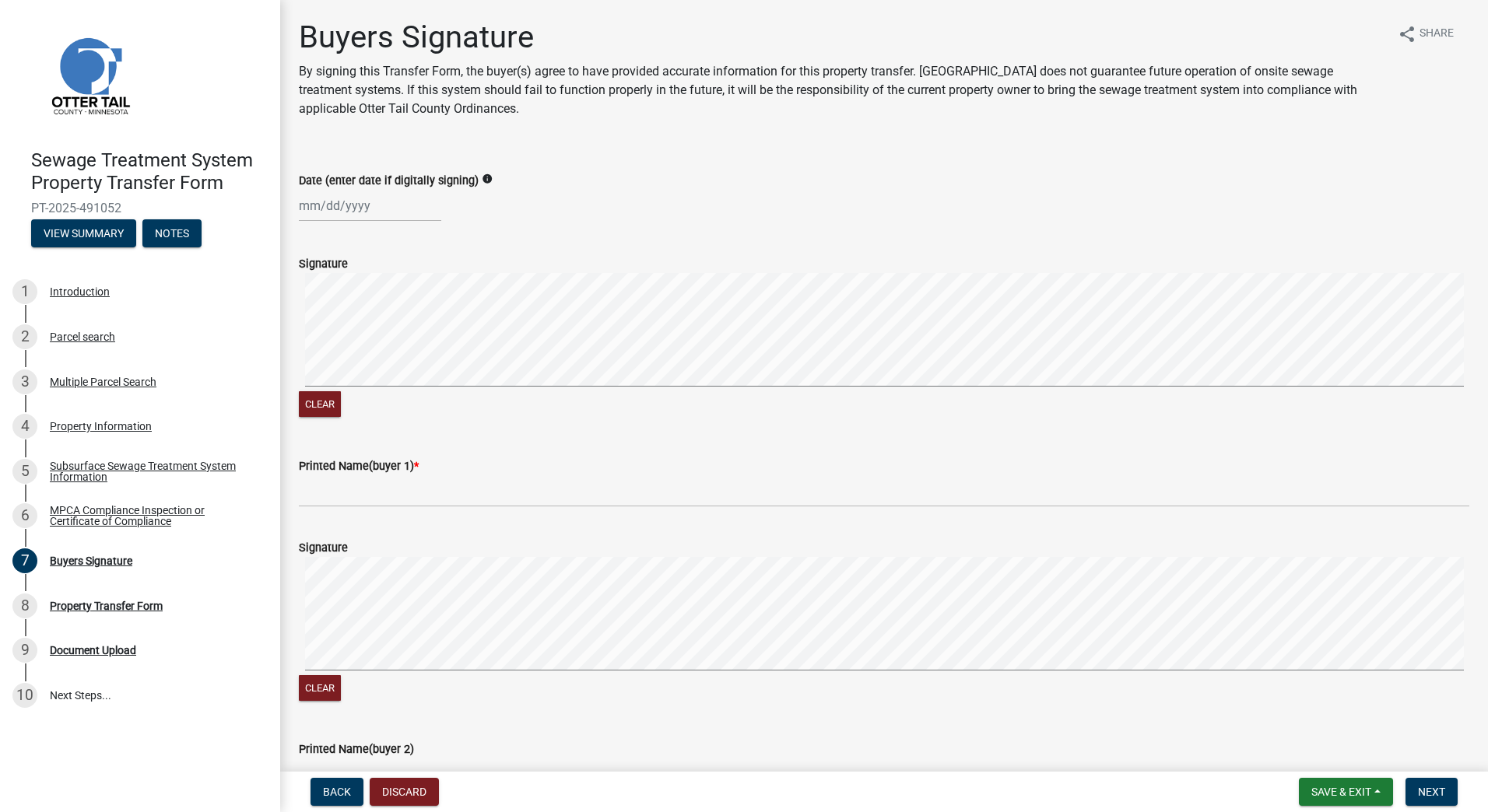
click at [354, 211] on div at bounding box center [369, 206] width 142 height 32
select select "10"
select select "2025"
click at [414, 312] on div "10" at bounding box center [414, 313] width 25 height 25
type input "10/10/2025"
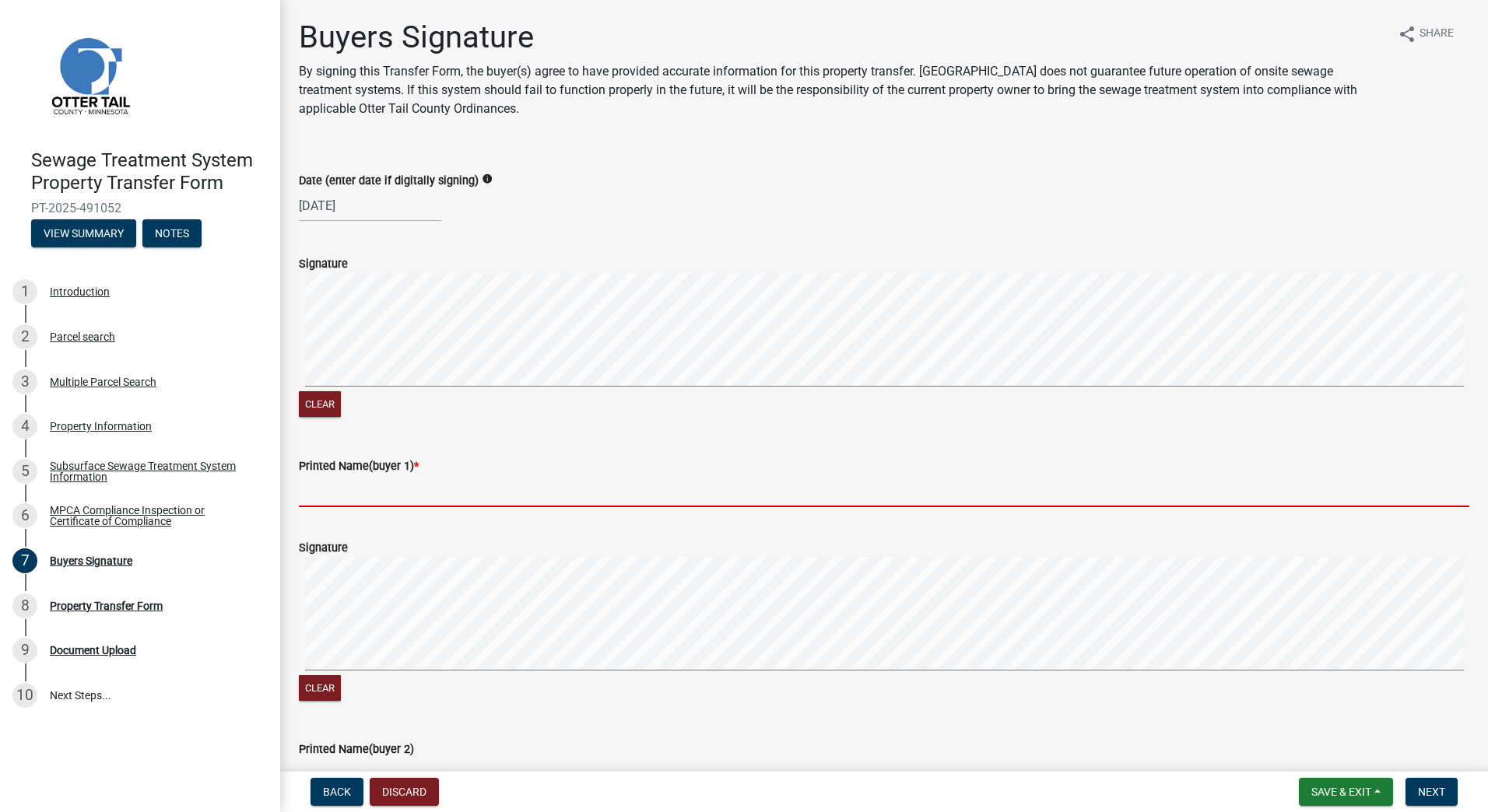
click at [347, 492] on input "Printed Name(buyer 1) *" at bounding box center [884, 491] width 1171 height 32
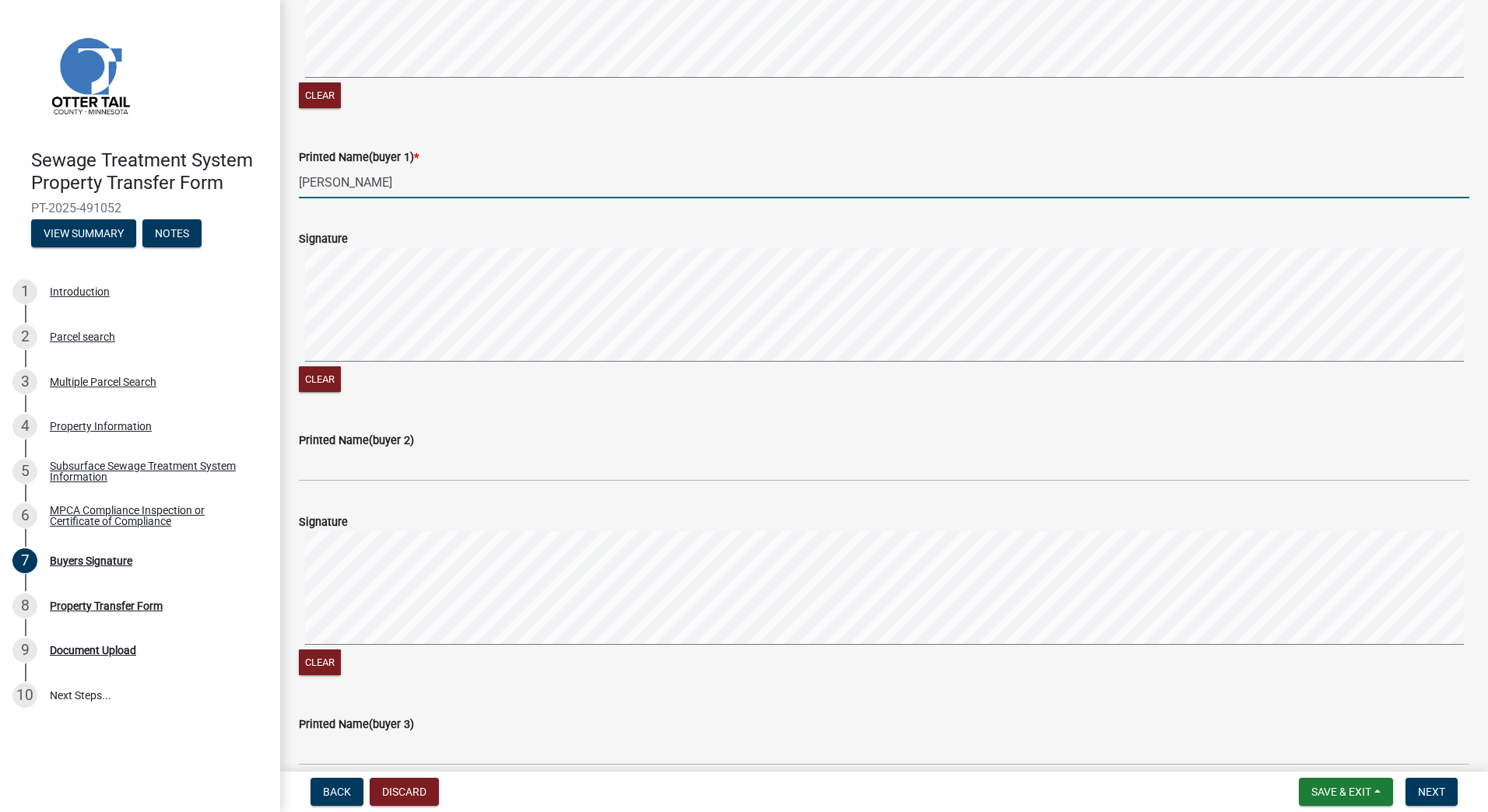
scroll to position [311, 0]
type input "Heather Stevens"
click at [1422, 788] on span "Next" at bounding box center [1431, 792] width 27 height 13
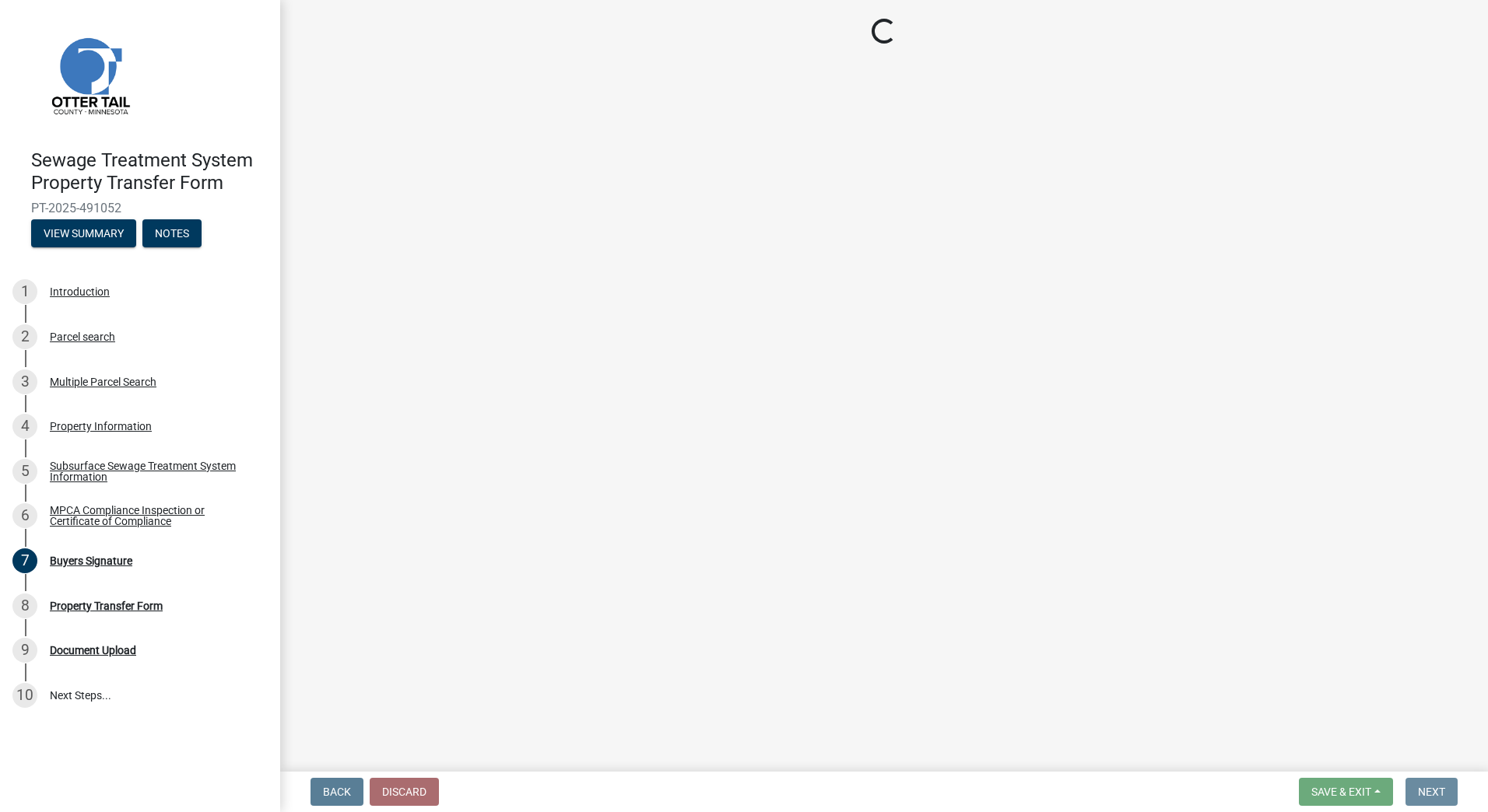
scroll to position [0, 0]
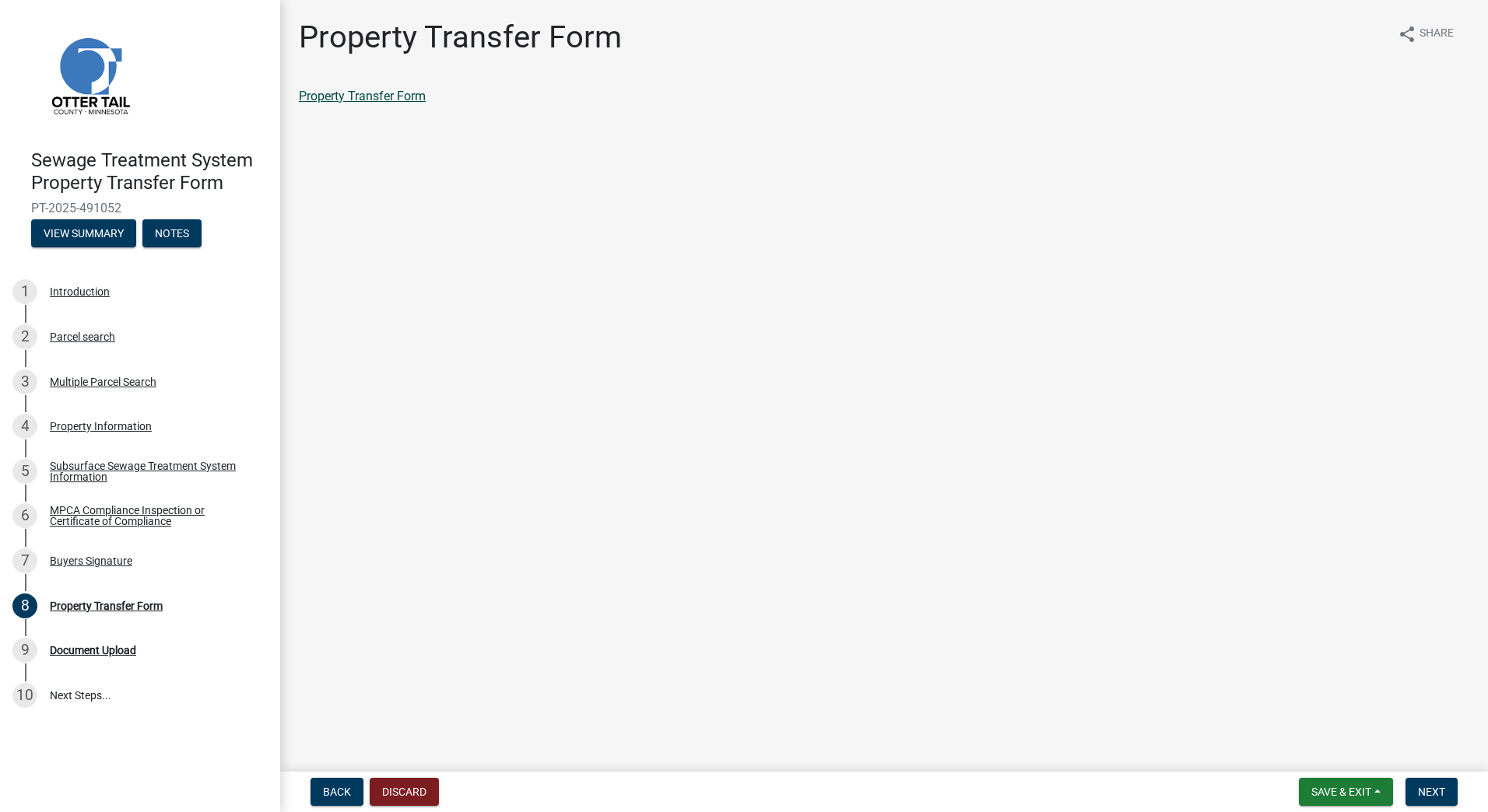
click at [405, 97] on link "Property Transfer Form" at bounding box center [361, 96] width 126 height 15
click at [1430, 791] on span "Next" at bounding box center [1431, 792] width 27 height 13
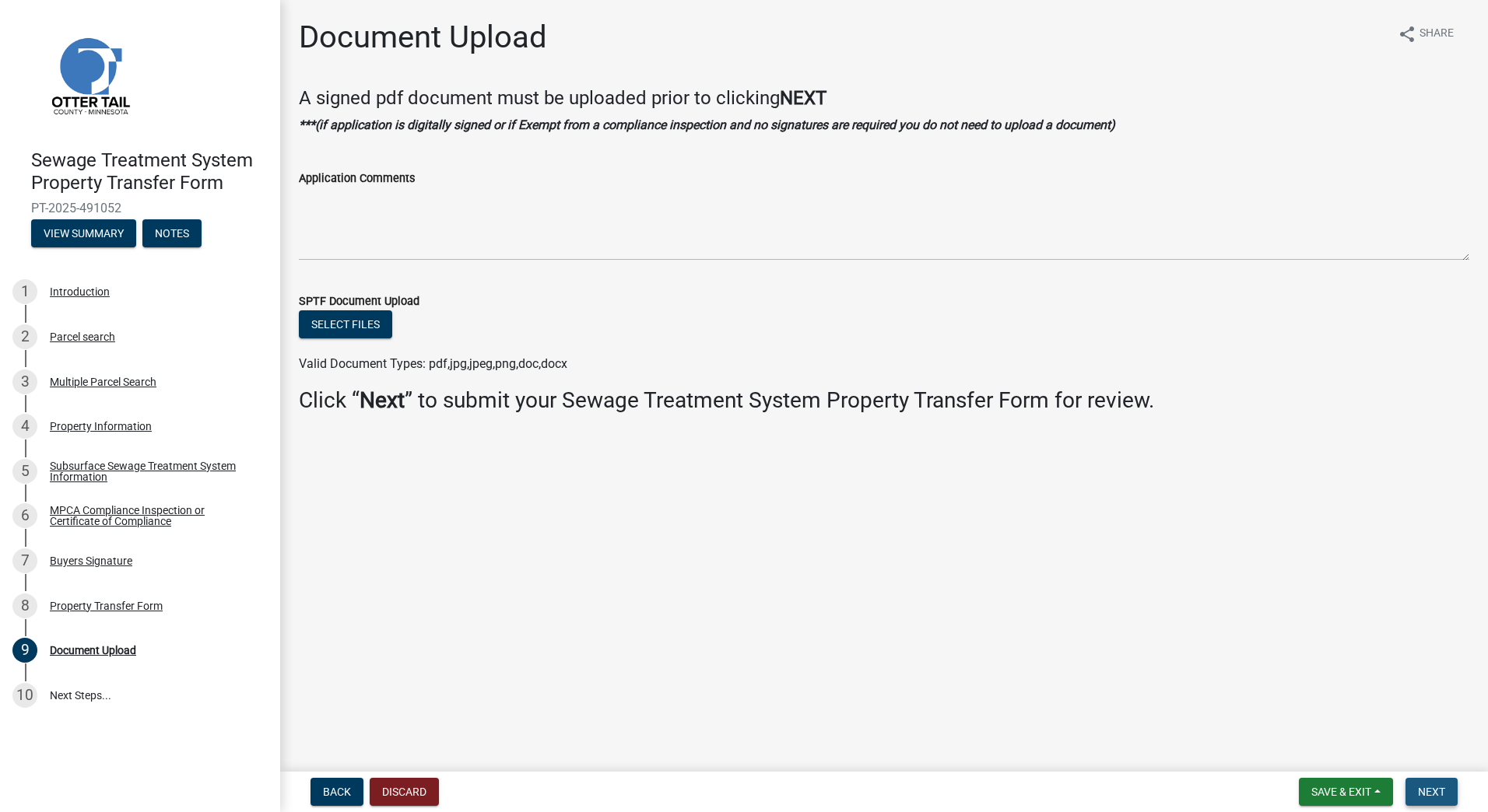
click at [1430, 791] on span "Next" at bounding box center [1431, 792] width 27 height 13
